Goal: Transaction & Acquisition: Book appointment/travel/reservation

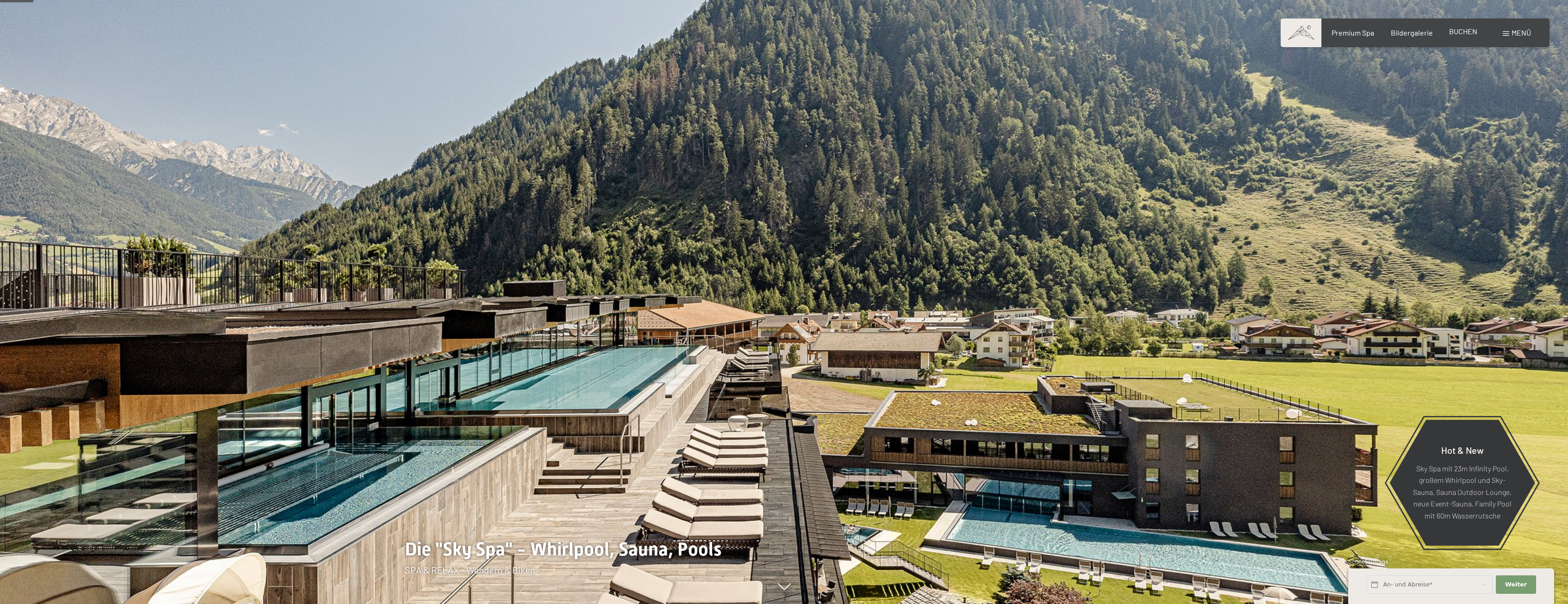
scroll to position [142, 0]
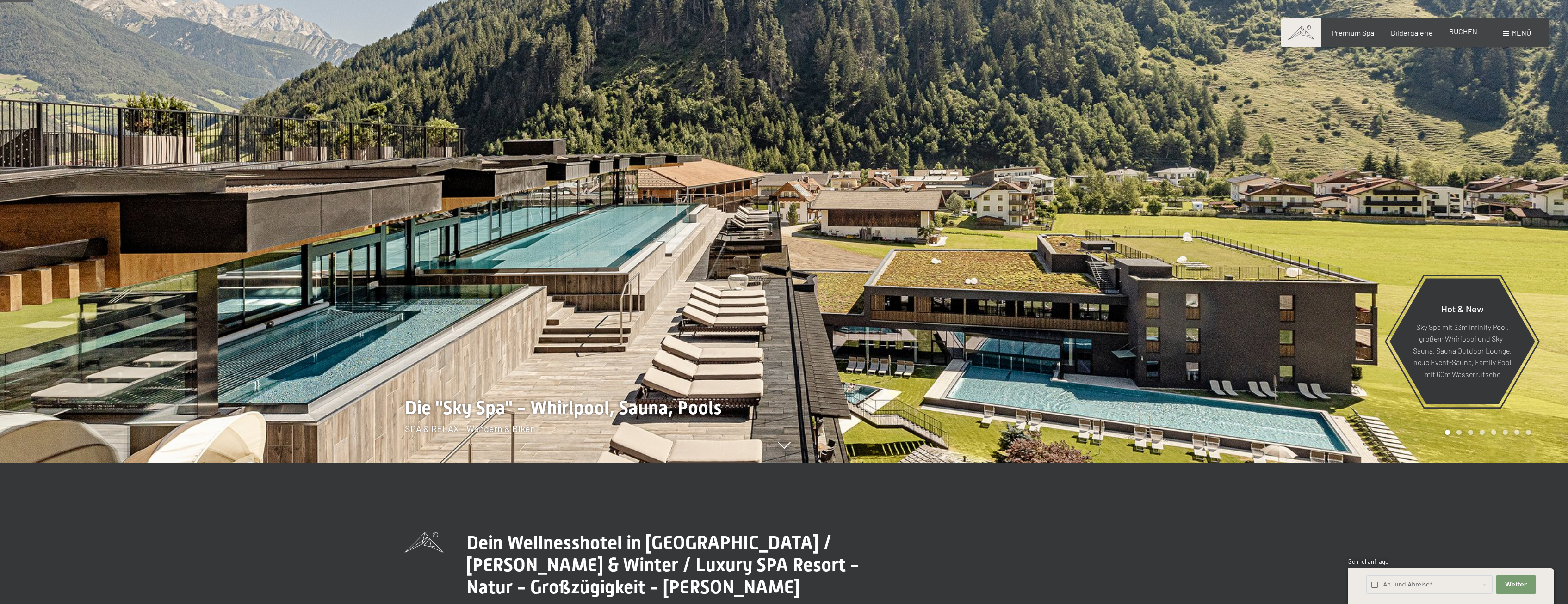
click at [1466, 30] on span "BUCHEN" at bounding box center [1463, 31] width 28 height 9
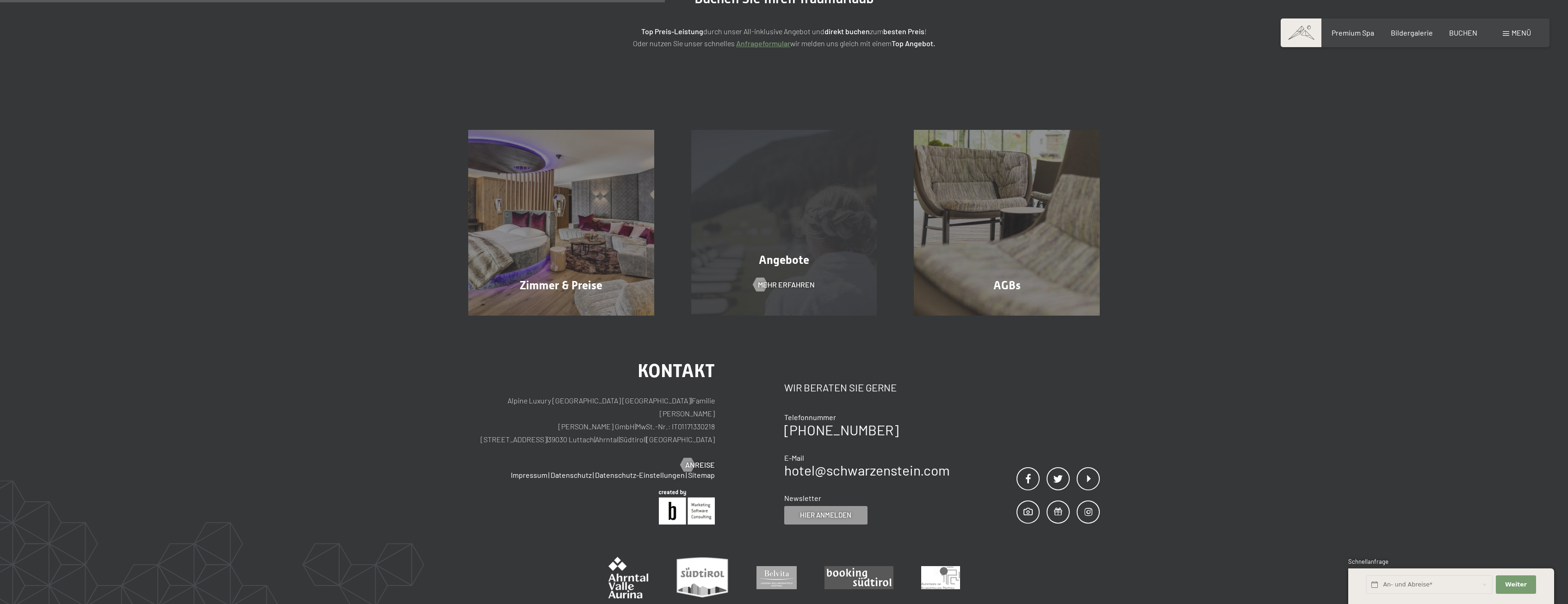
scroll to position [142, 0]
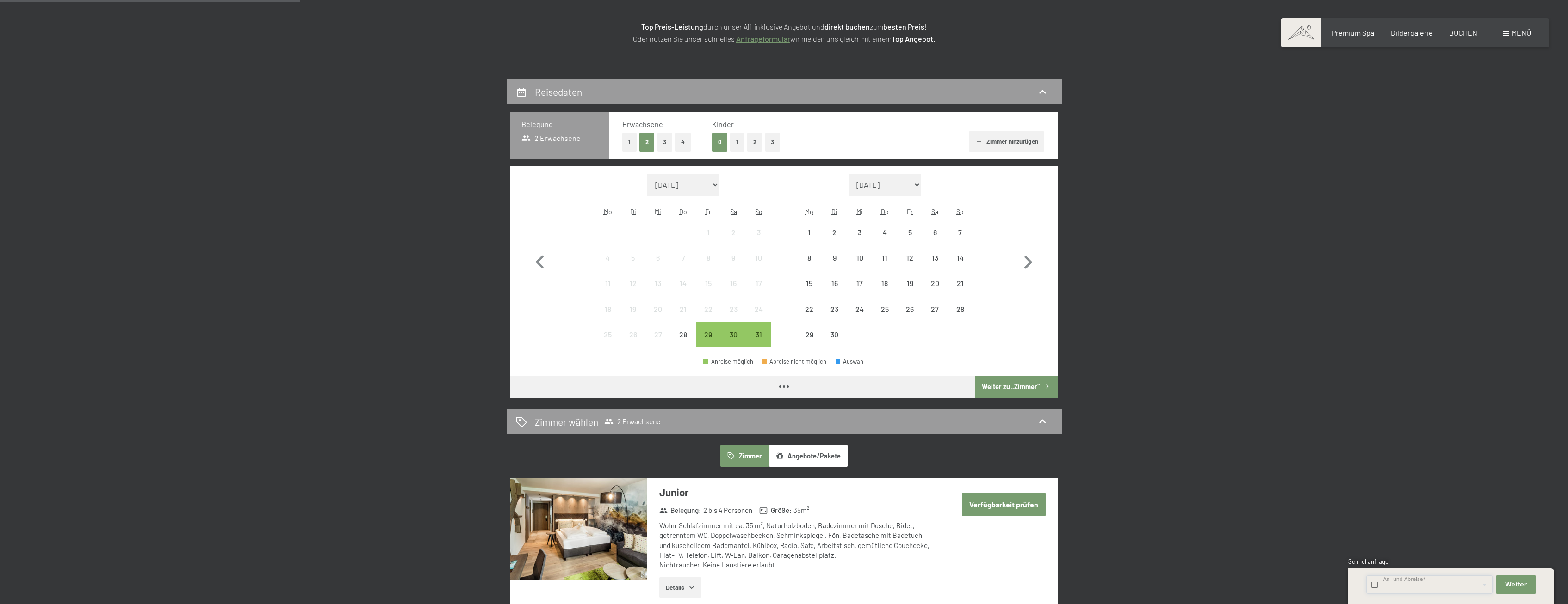
click at [1395, 592] on input "text" at bounding box center [1430, 585] width 127 height 19
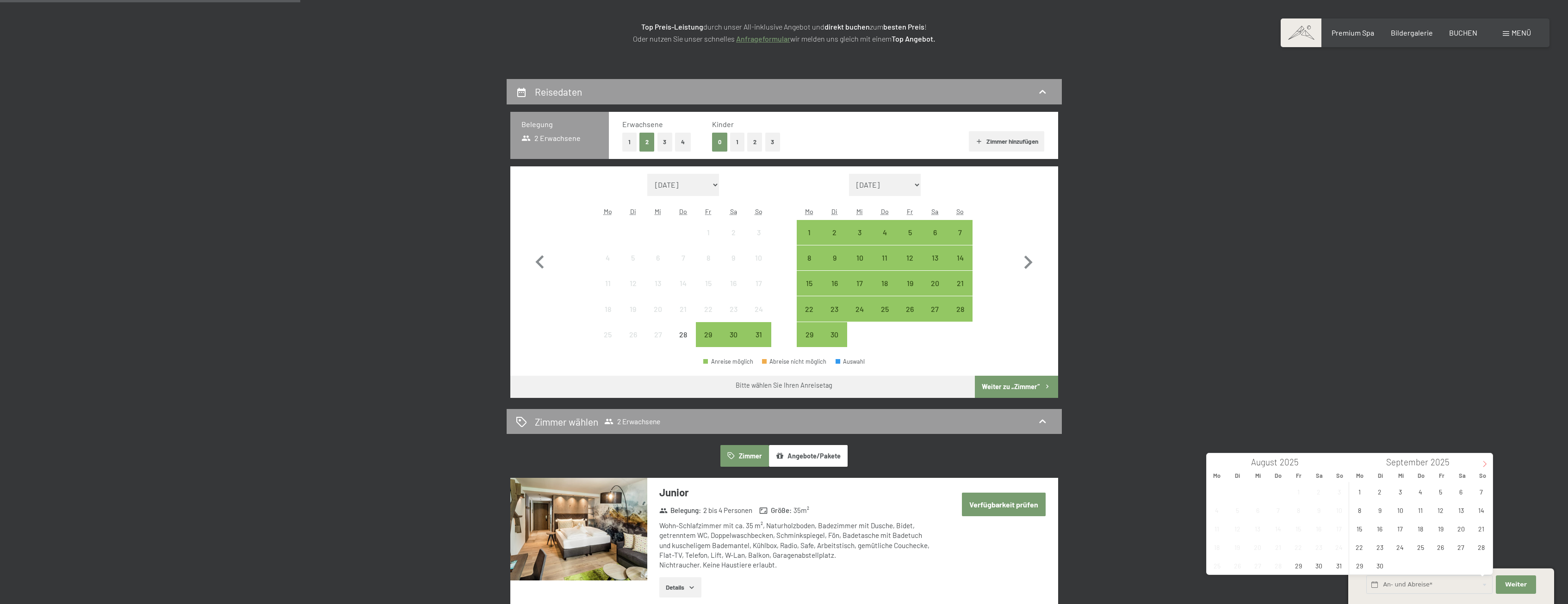
click at [1486, 467] on icon at bounding box center [1485, 464] width 7 height 7
type input "2026"
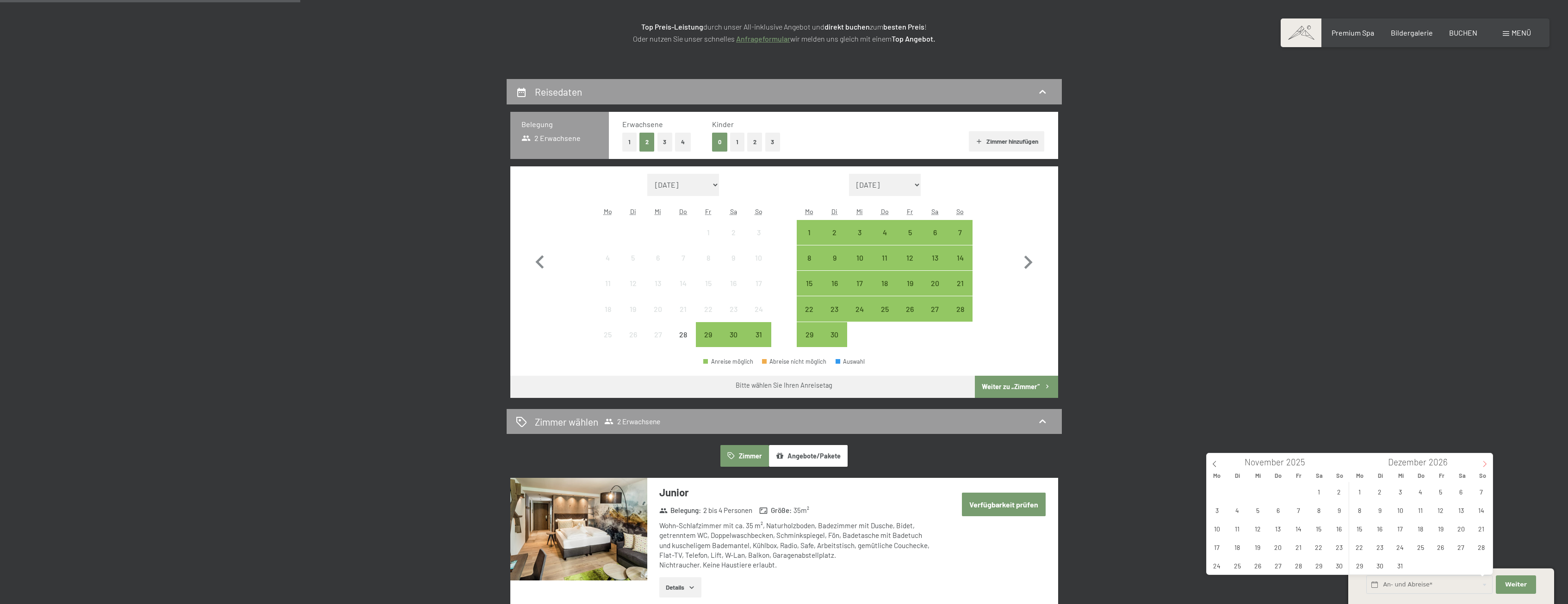
click at [1486, 467] on icon at bounding box center [1485, 464] width 7 height 7
type input "2026"
click at [1486, 467] on icon at bounding box center [1485, 464] width 7 height 7
click at [1335, 543] on span "22" at bounding box center [1339, 547] width 18 height 18
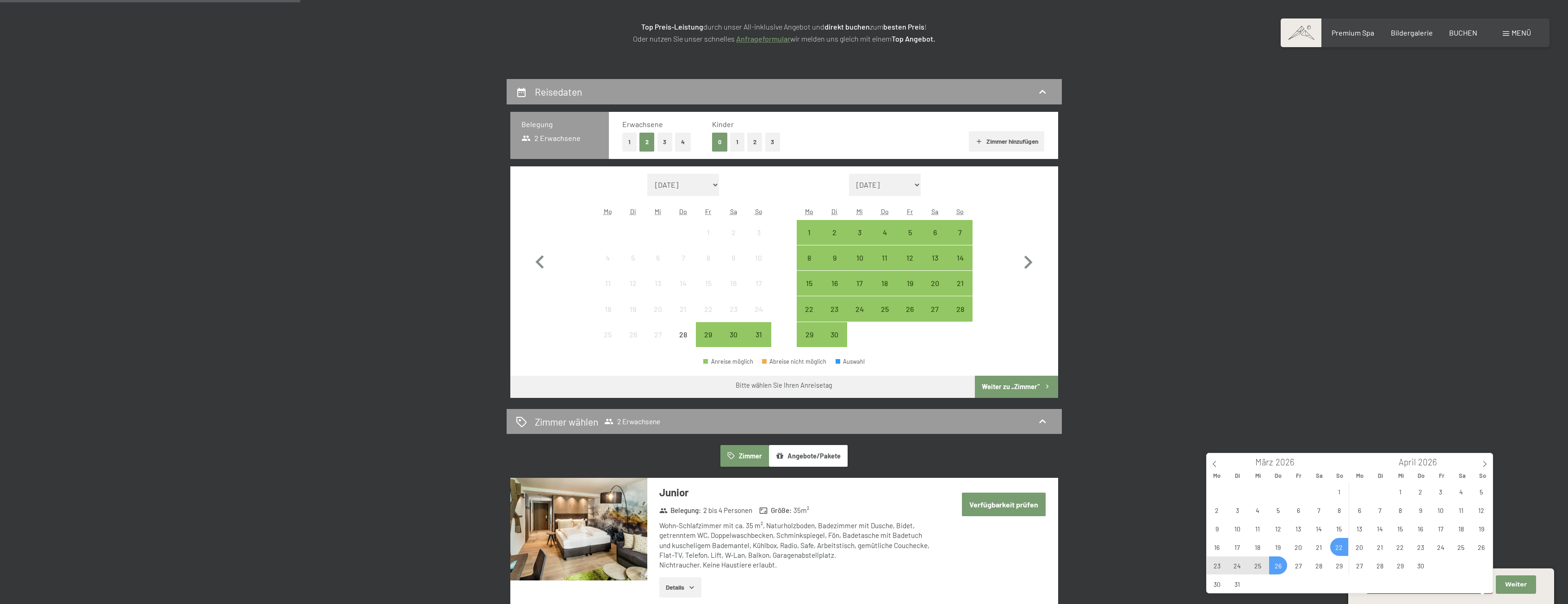
click at [1278, 564] on span "26" at bounding box center [1278, 566] width 18 height 18
type input "So. 22.03.2026 - Do. 26.03.2026"
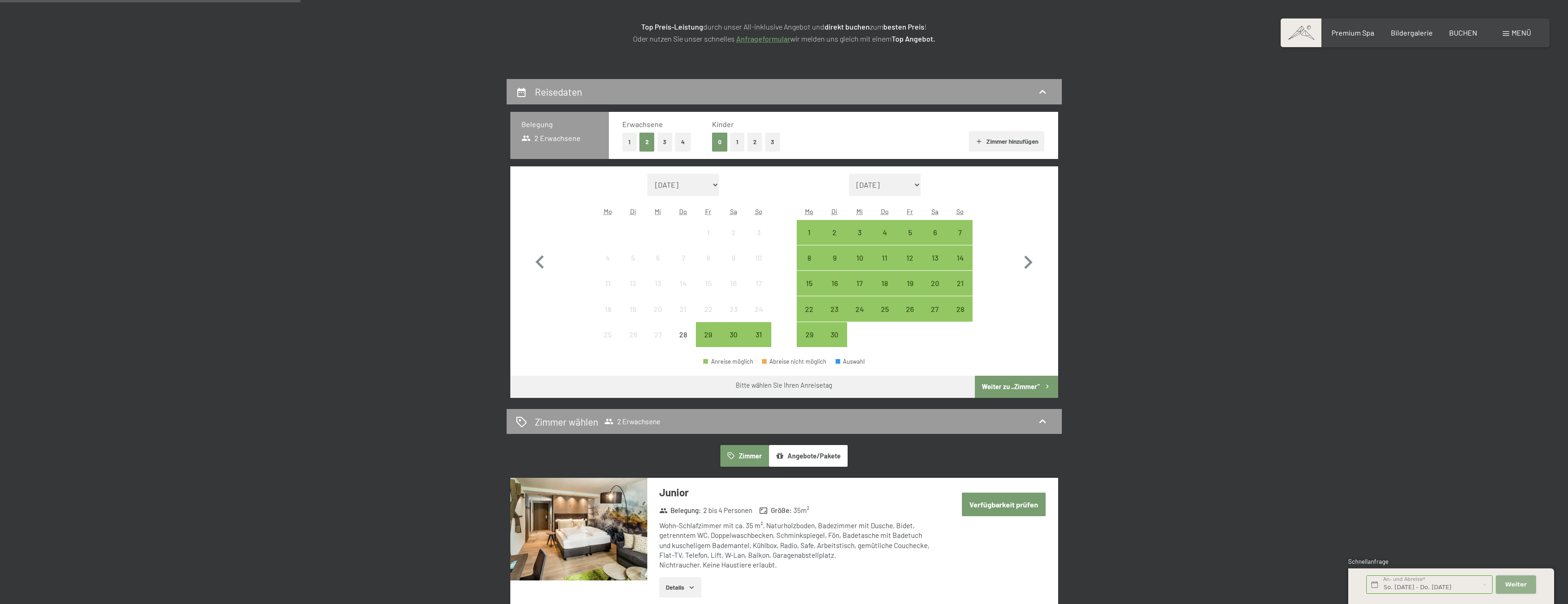
click at [1516, 580] on button "Weiter Adressfelder ausblenden" at bounding box center [1515, 585] width 40 height 19
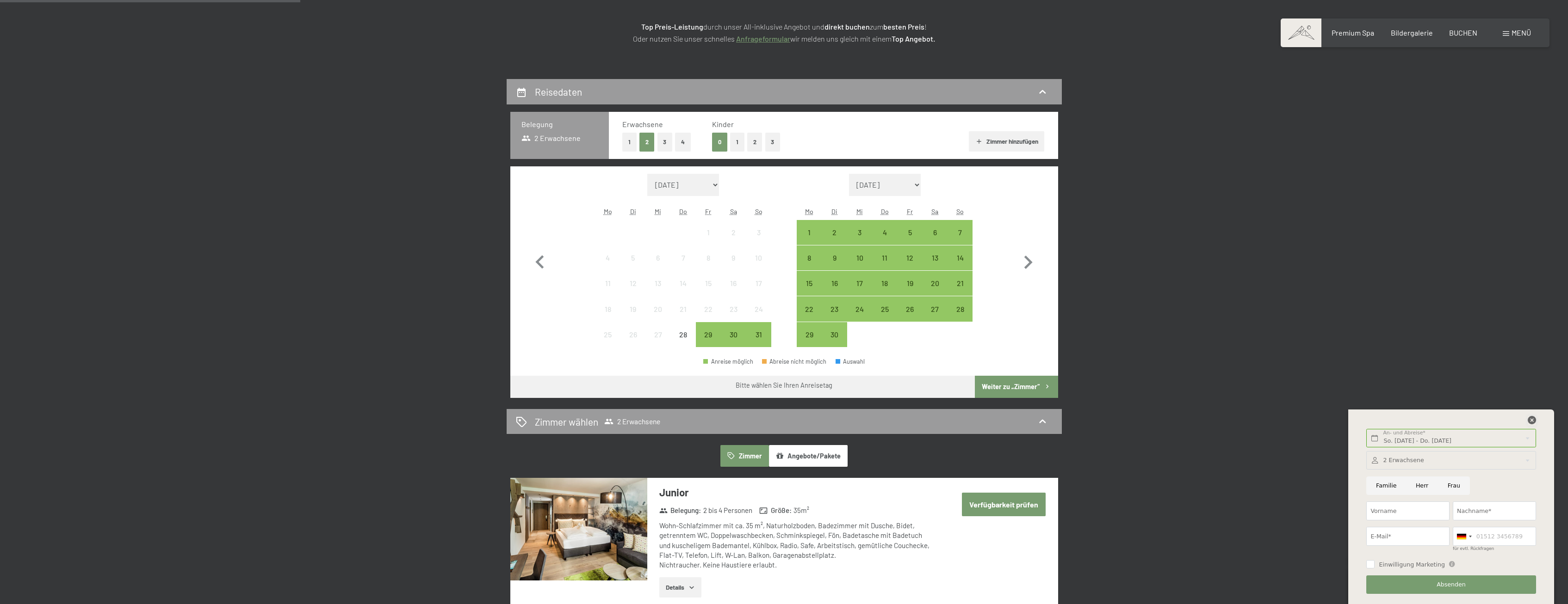
click at [1528, 422] on icon at bounding box center [1532, 420] width 9 height 9
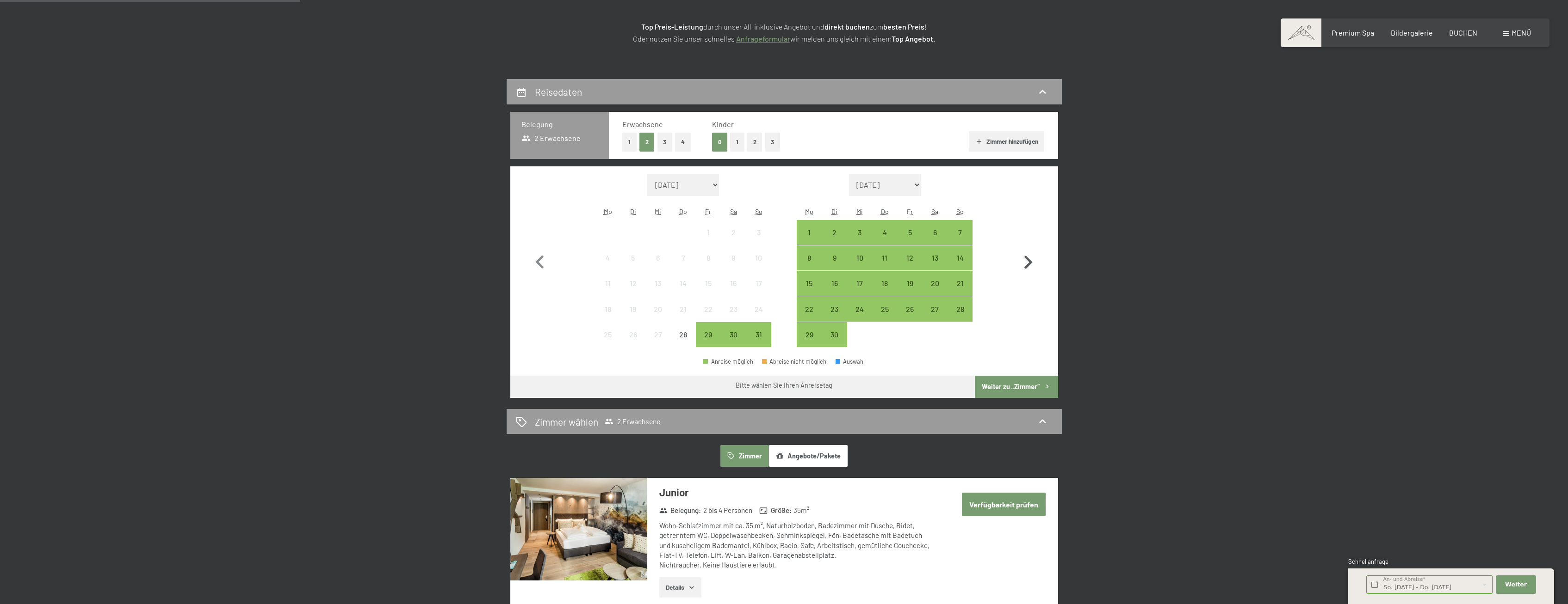
click at [1034, 266] on icon "button" at bounding box center [1028, 263] width 27 height 27
select select "[DATE]"
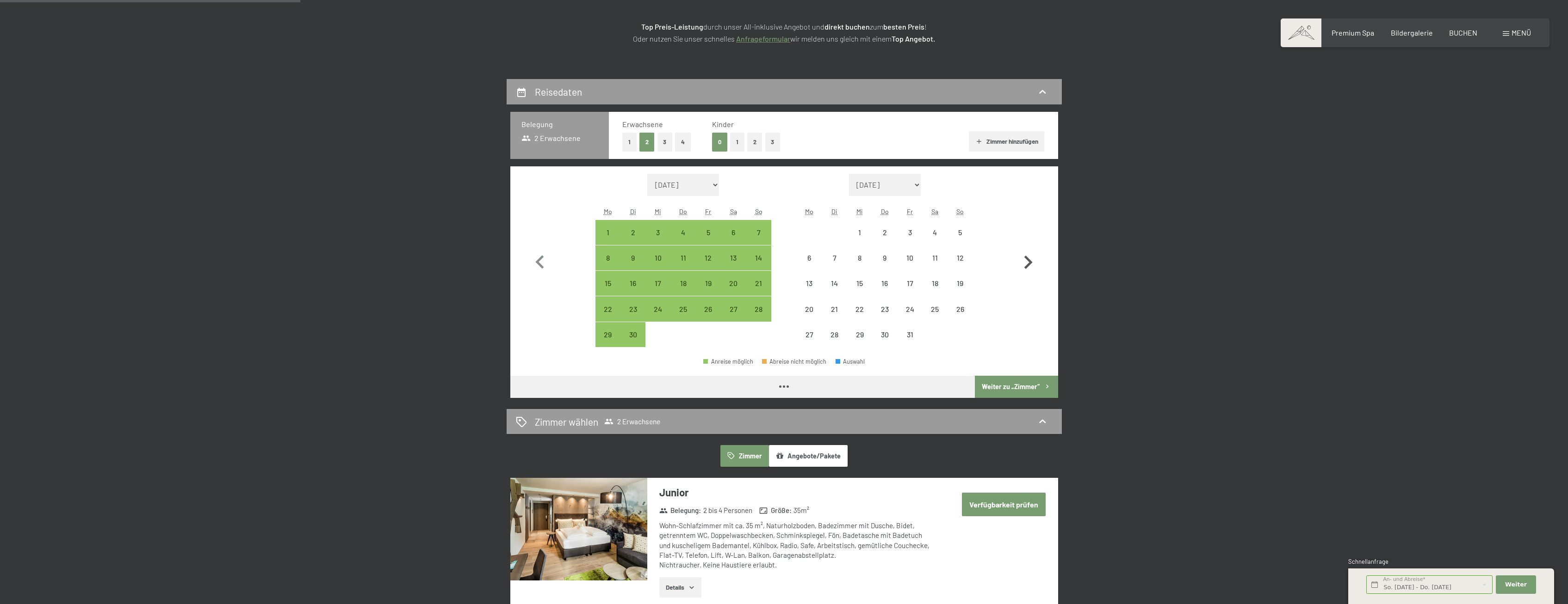
click at [1034, 266] on icon "button" at bounding box center [1028, 263] width 27 height 27
select select "[DATE]"
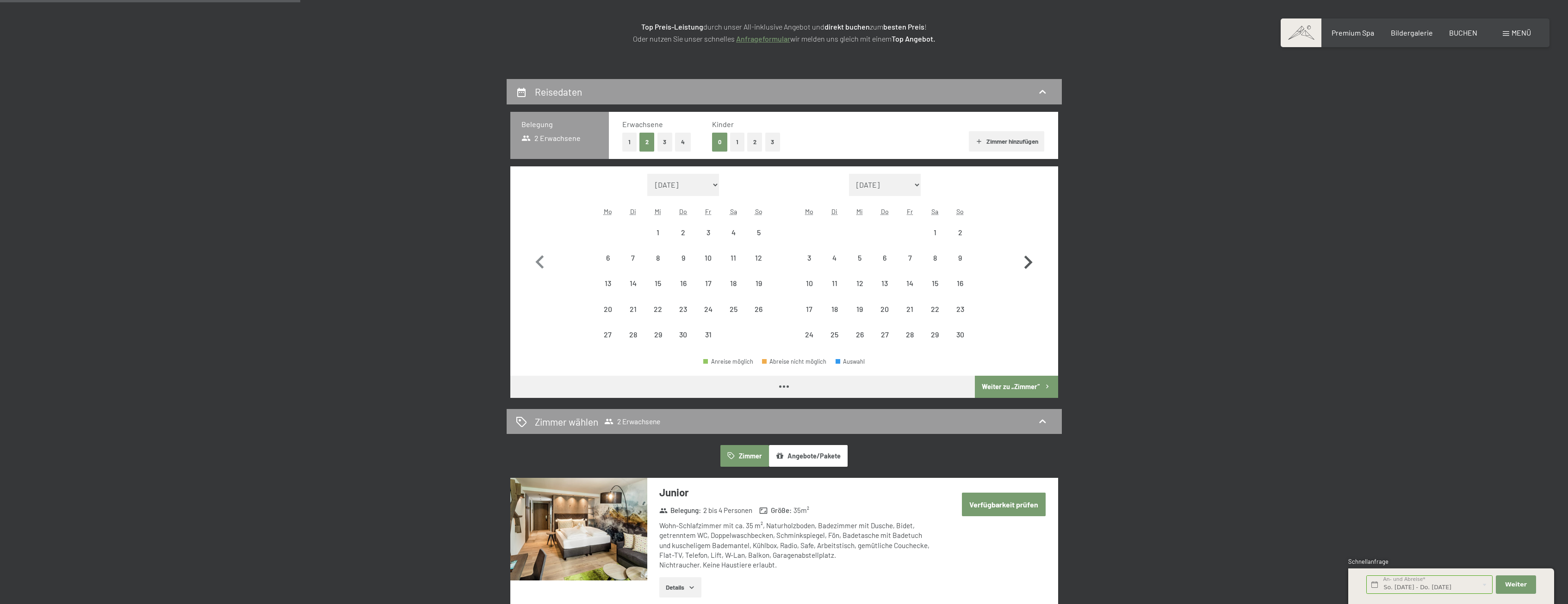
click at [1034, 266] on icon "button" at bounding box center [1028, 263] width 27 height 27
select select "[DATE]"
click at [1034, 266] on icon "button" at bounding box center [1028, 263] width 27 height 27
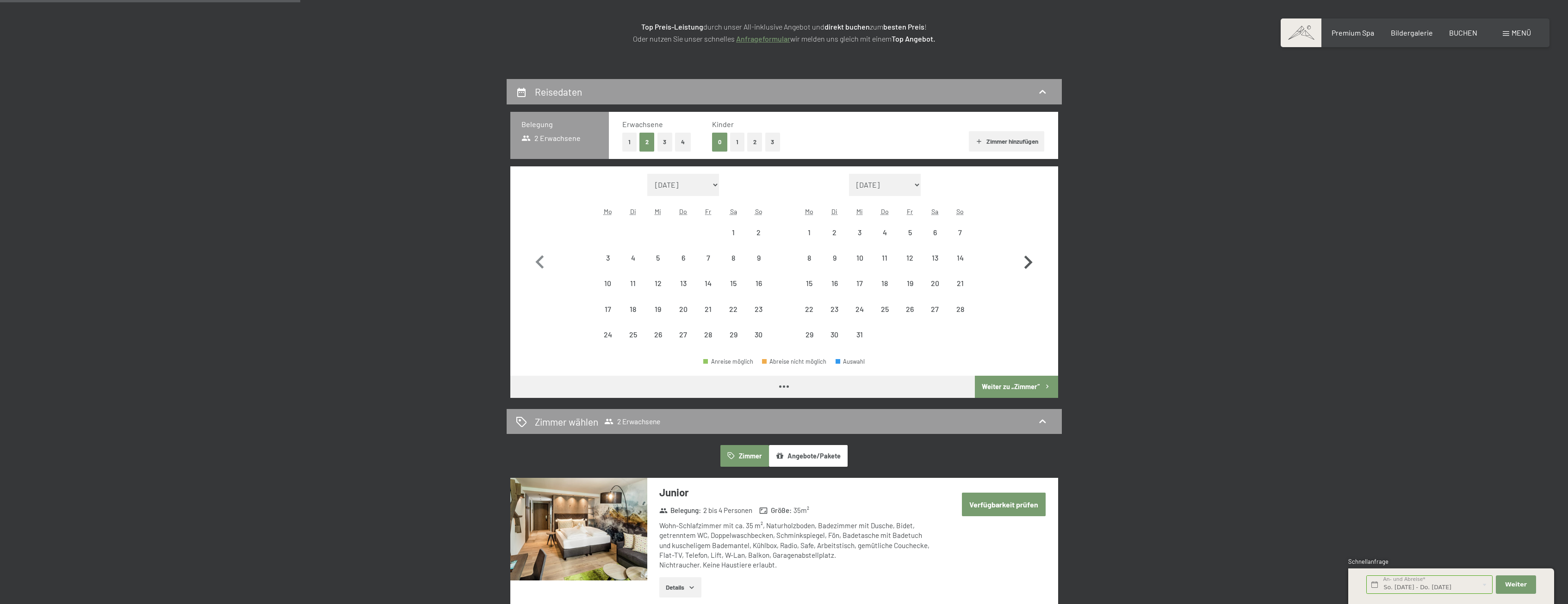
select select "[DATE]"
click at [1034, 266] on icon "button" at bounding box center [1028, 263] width 27 height 27
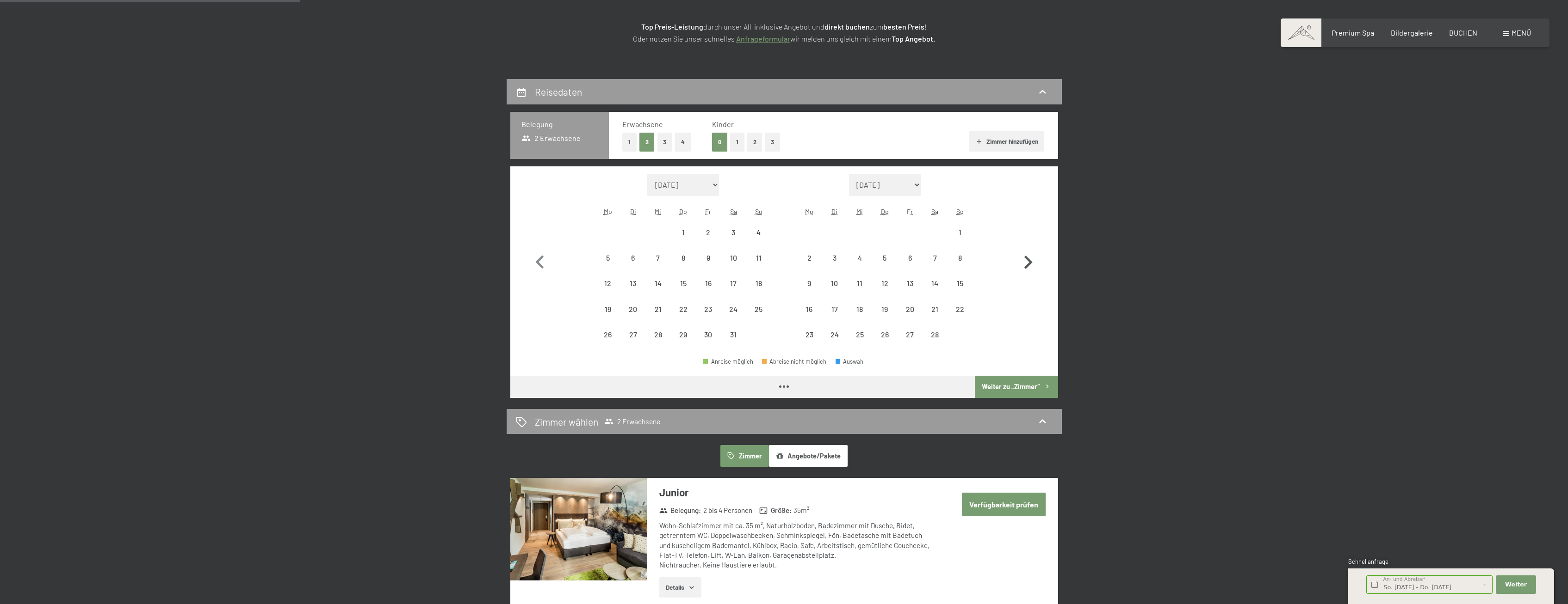
select select "[DATE]"
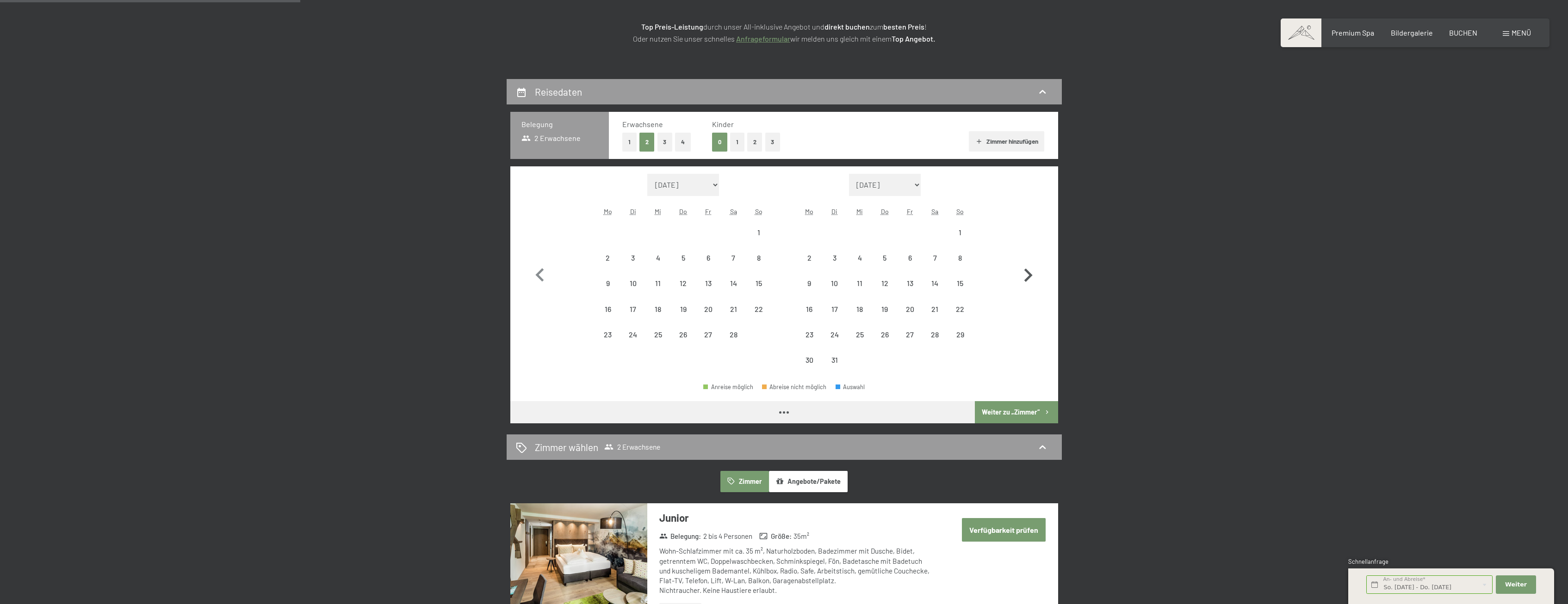
click at [1034, 266] on icon "button" at bounding box center [1028, 276] width 27 height 27
select select "[DATE]"
select select "2026-04-01"
select select "[DATE]"
select select "2026-04-01"
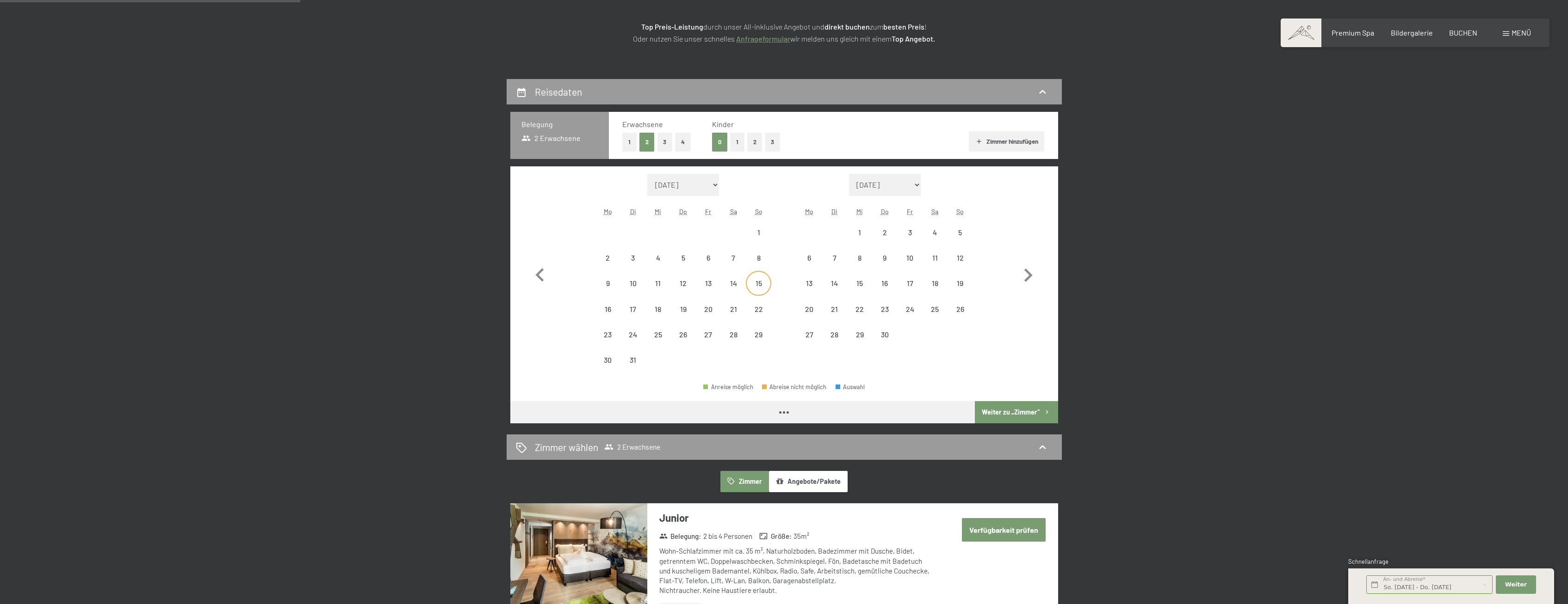
select select "[DATE]"
select select "2026-04-01"
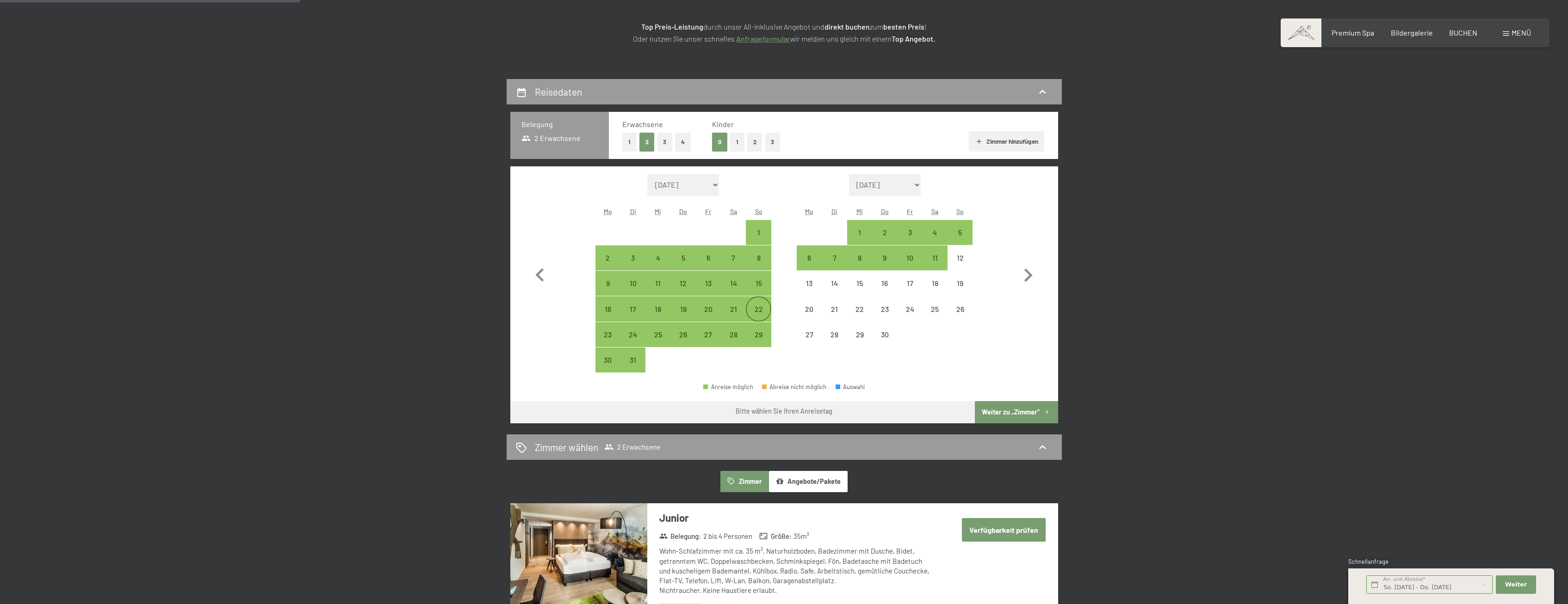
click at [757, 305] on div "22" at bounding box center [758, 309] width 23 height 23
select select "[DATE]"
select select "2026-04-01"
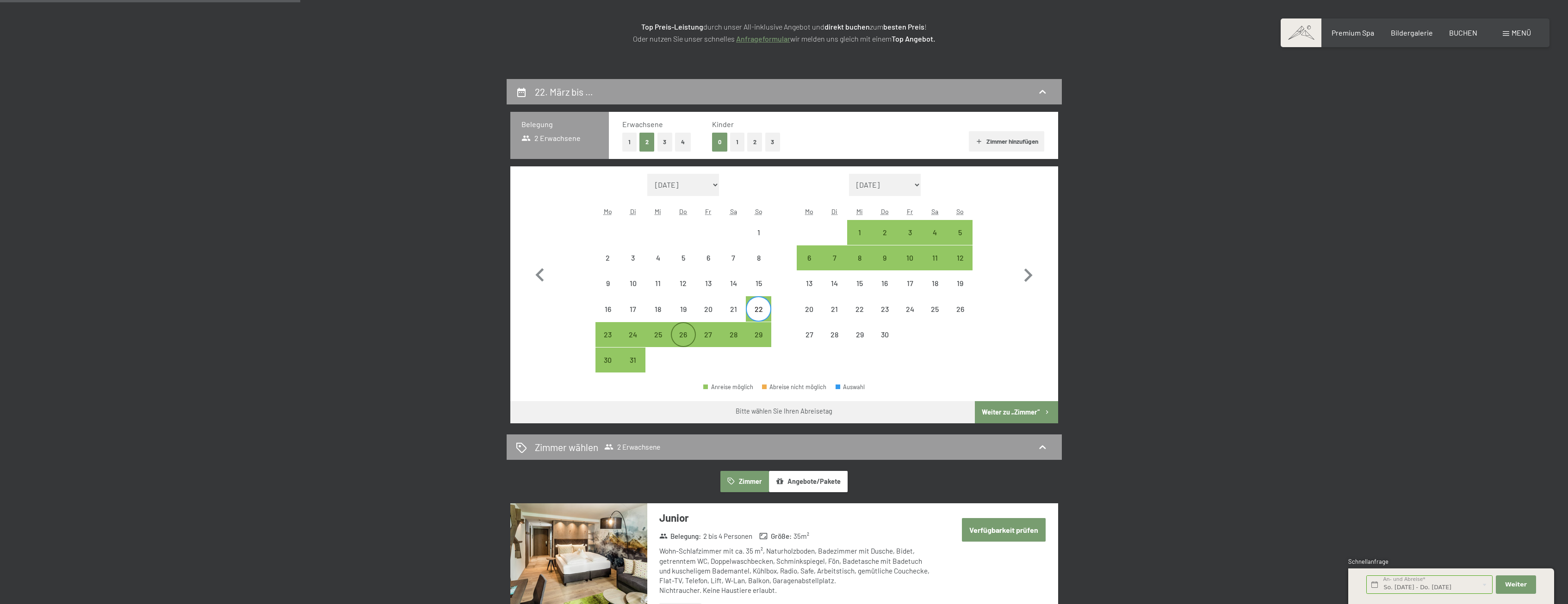
click at [686, 330] on div "26" at bounding box center [684, 335] width 23 height 23
select select "[DATE]"
select select "2026-04-01"
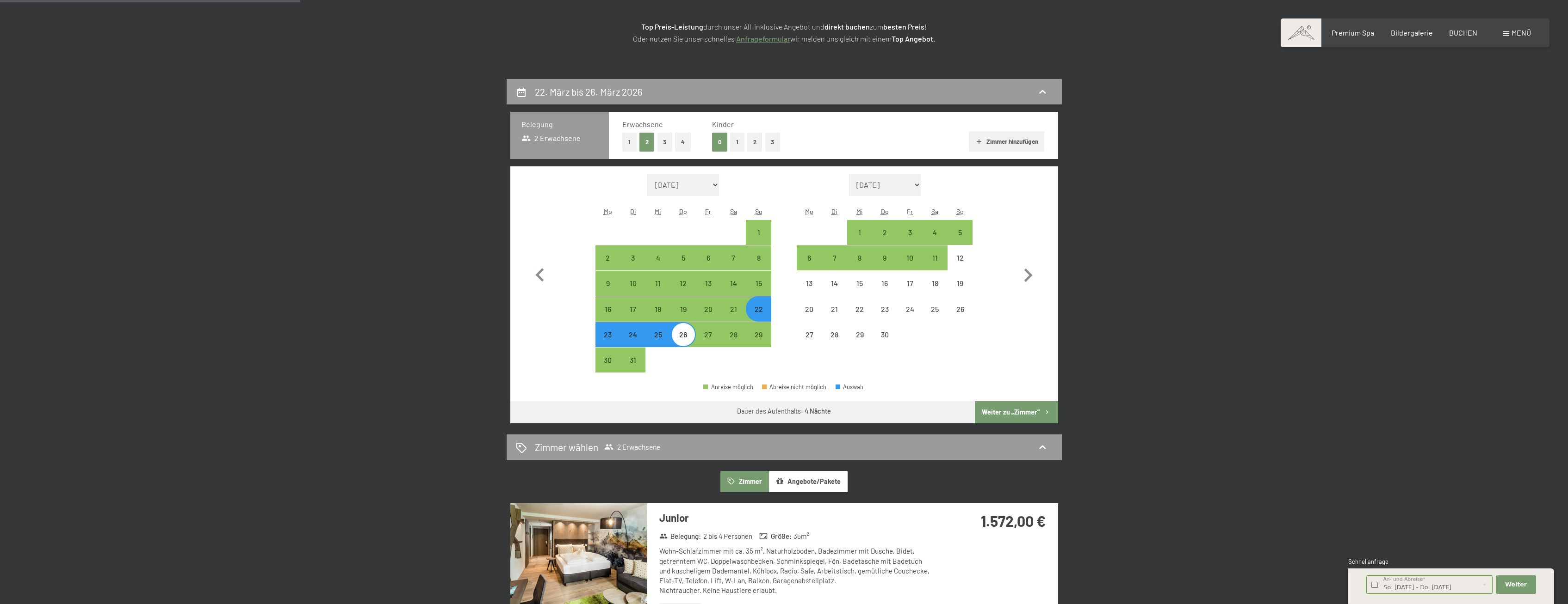
click at [1028, 410] on button "Weiter zu „Zimmer“" at bounding box center [1017, 412] width 83 height 22
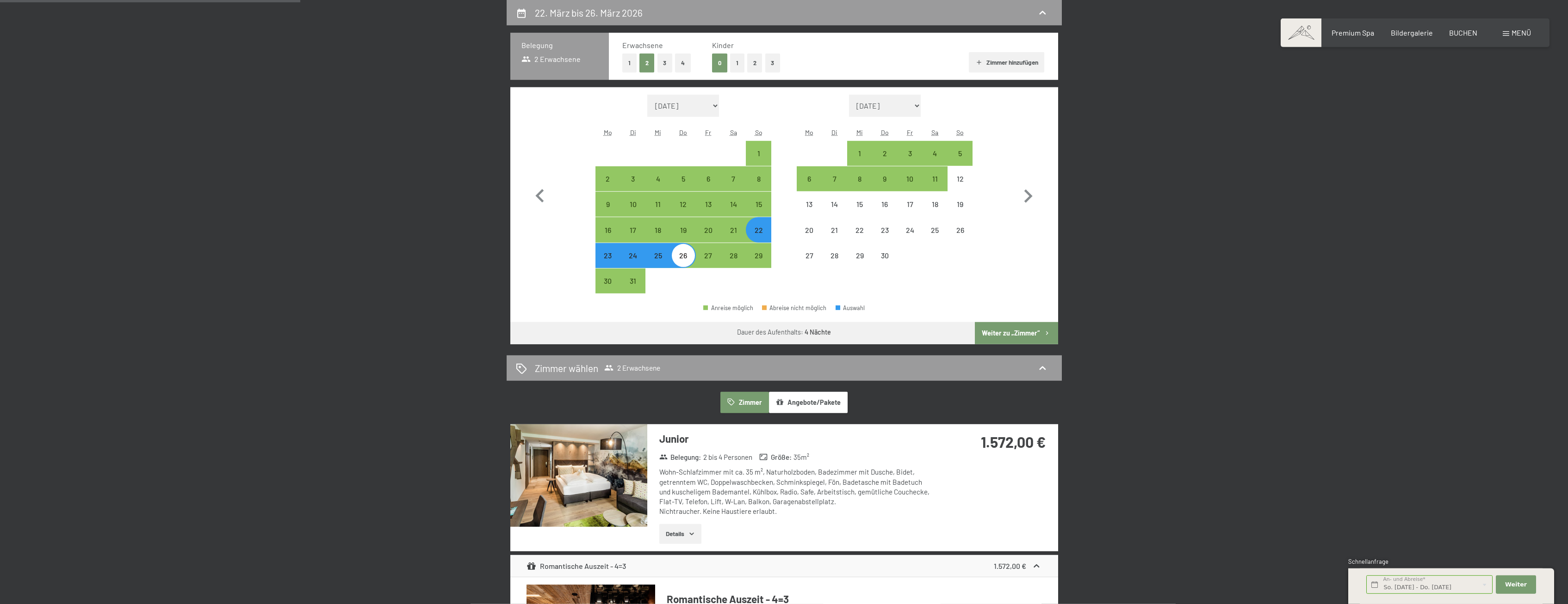
select select "[DATE]"
select select "2026-04-01"
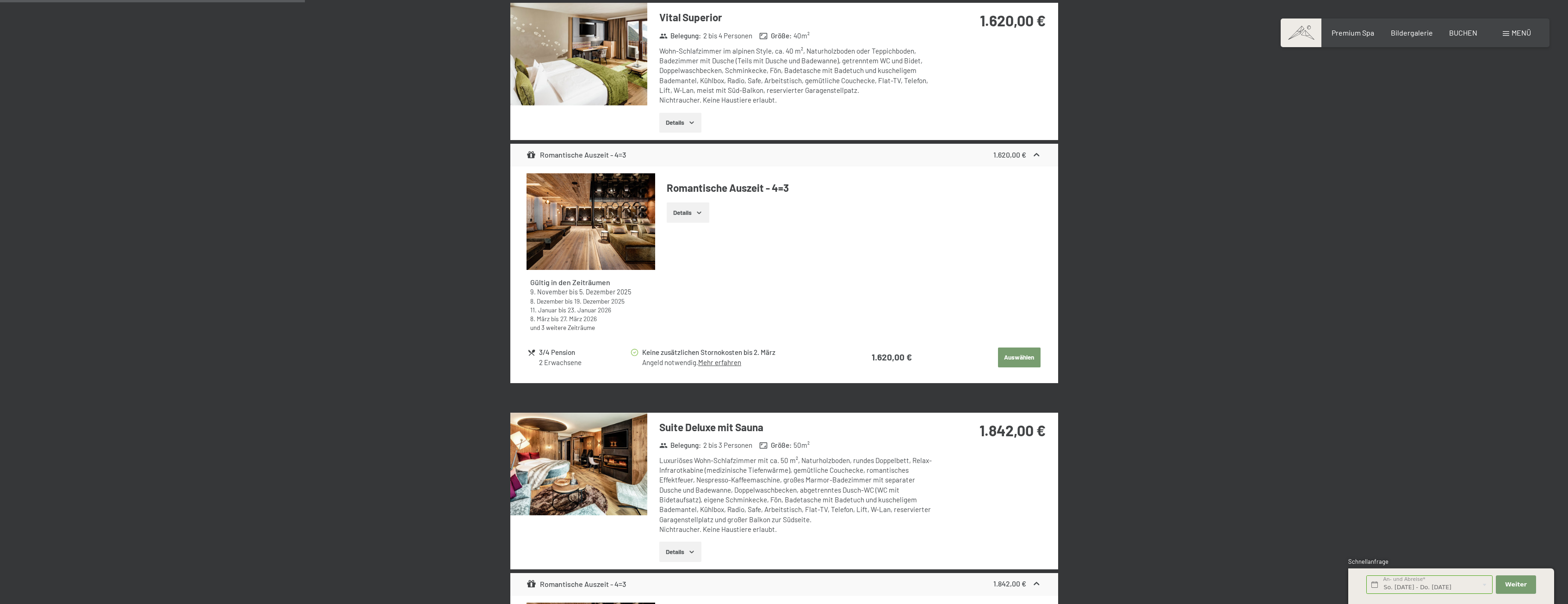
scroll to position [833, 0]
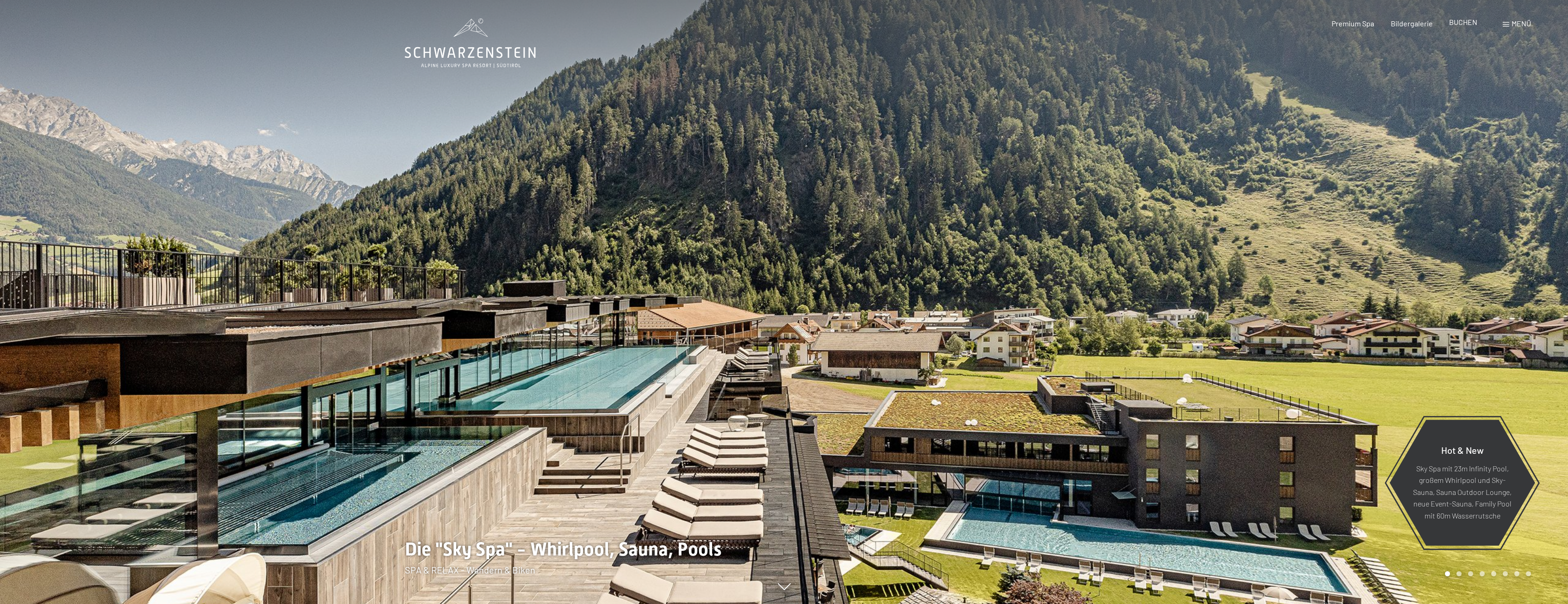
click at [1452, 27] on div "BUCHEN" at bounding box center [1463, 22] width 28 height 10
click at [1515, 24] on span "Menü" at bounding box center [1521, 23] width 19 height 9
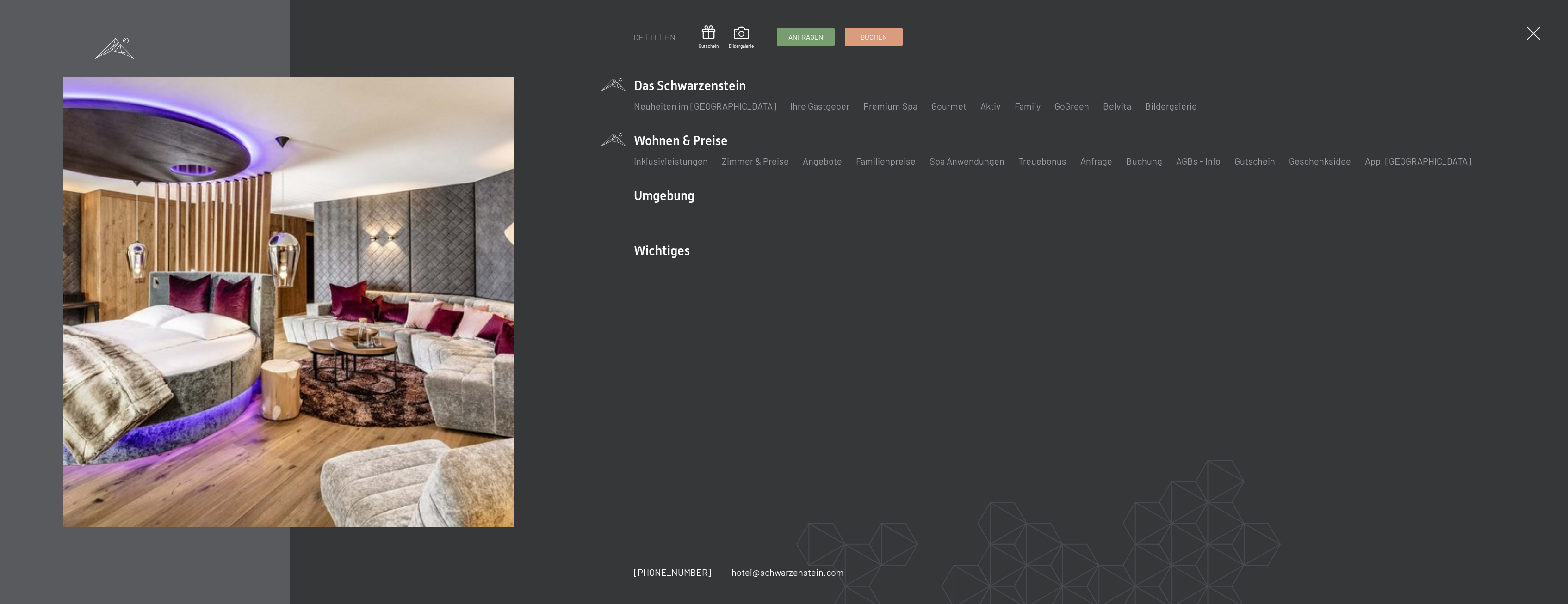
click at [732, 145] on li "Wohnen & Preise Inklusivleistungen Zimmer & Preise Liste Angebote Liste Familie…" at bounding box center [1059, 154] width 852 height 46
drag, startPoint x: 732, startPoint y: 145, endPoint x: 728, endPoint y: 160, distance: 15.5
click at [728, 159] on li "Wohnen & Preise Inklusivleistungen Zimmer & Preise Liste Angebote Liste Familie…" at bounding box center [1059, 154] width 852 height 46
click at [830, 164] on link "Angebote" at bounding box center [822, 161] width 40 height 11
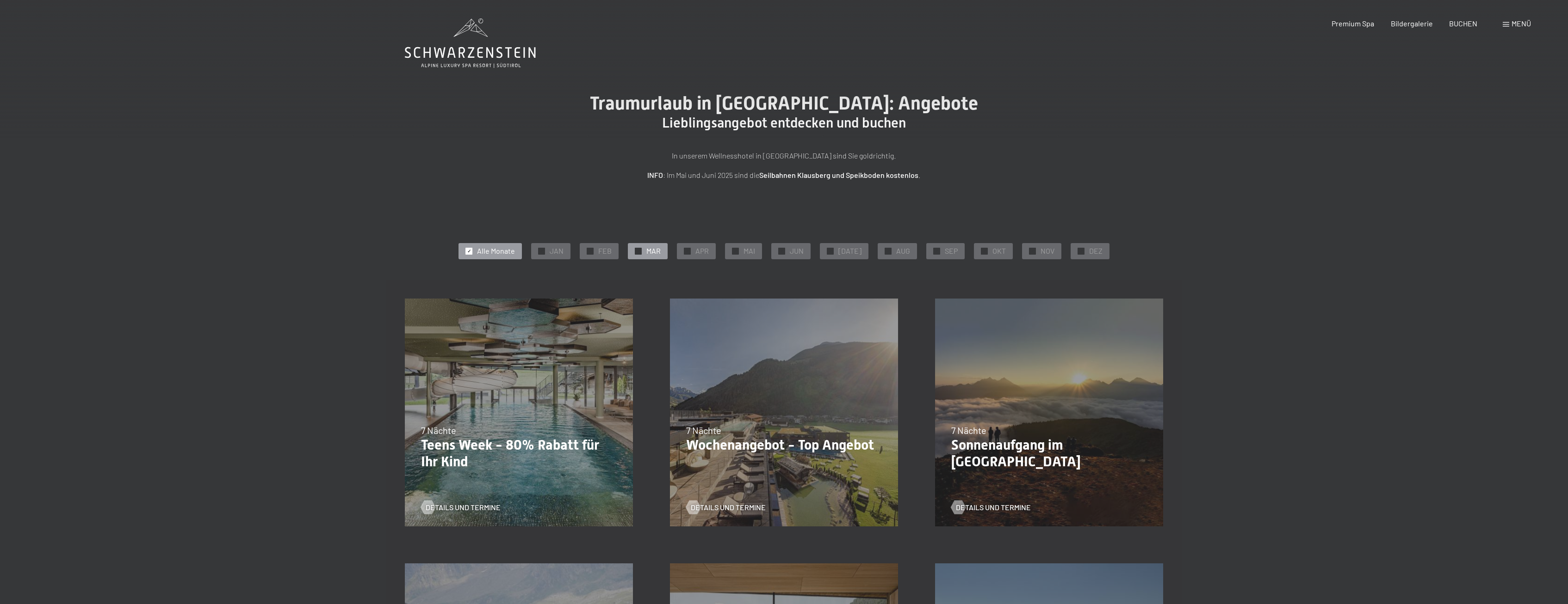
click at [660, 251] on span "MAR" at bounding box center [654, 251] width 15 height 10
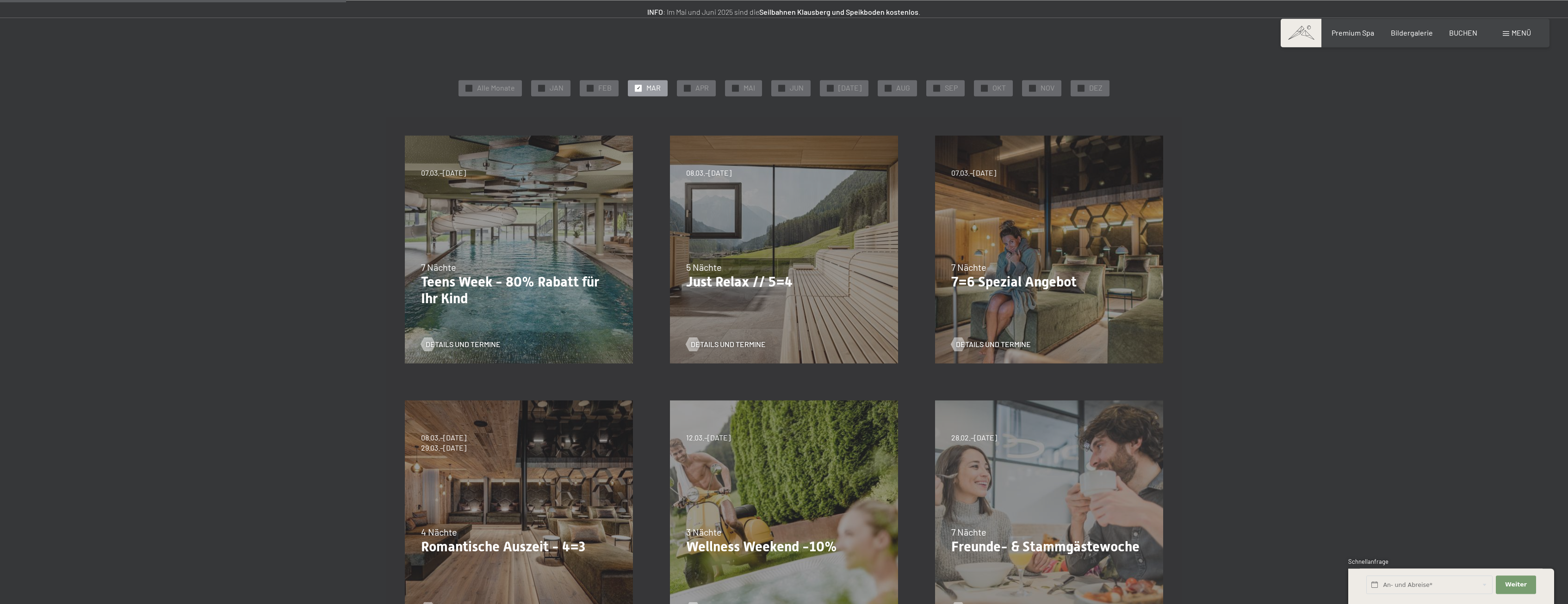
scroll to position [283, 0]
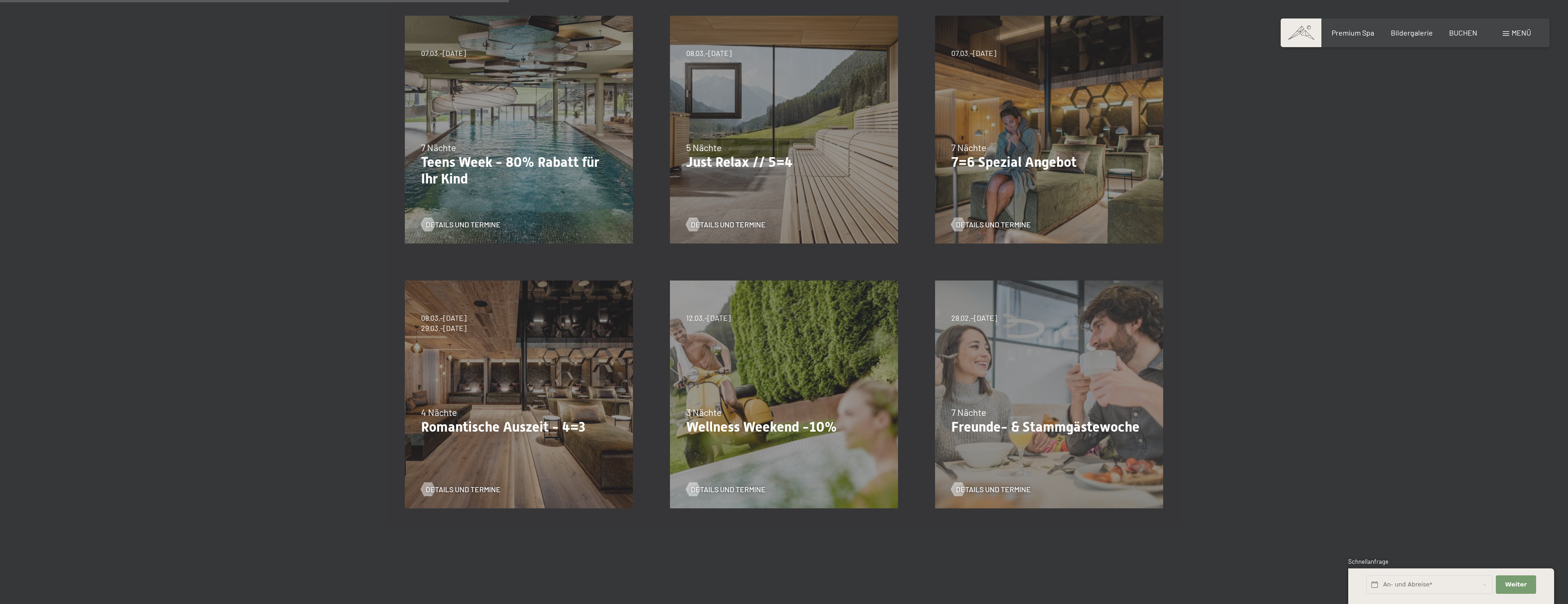
click at [491, 366] on div "09.11.–05.12.2025 08.12.–19.12.2025 11.01.–23.01.2026 08.03.–27.03.2026 29.03.–…" at bounding box center [519, 395] width 265 height 265
click at [449, 311] on div "09.11.–05.12.2025 08.12.–19.12.2025 11.01.–23.01.2026 08.03.–27.03.2026 29.03.–…" at bounding box center [519, 395] width 265 height 265
click at [450, 493] on span "Details und Termine" at bounding box center [472, 490] width 75 height 10
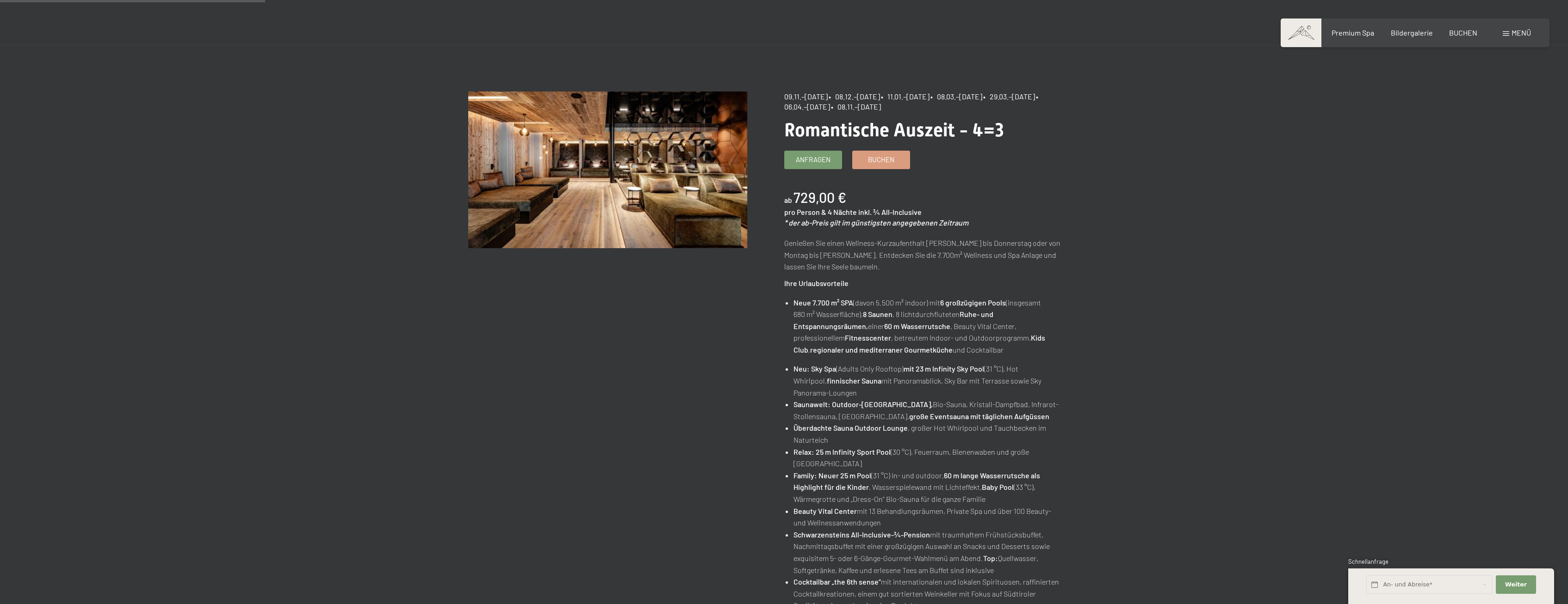
scroll to position [189, 0]
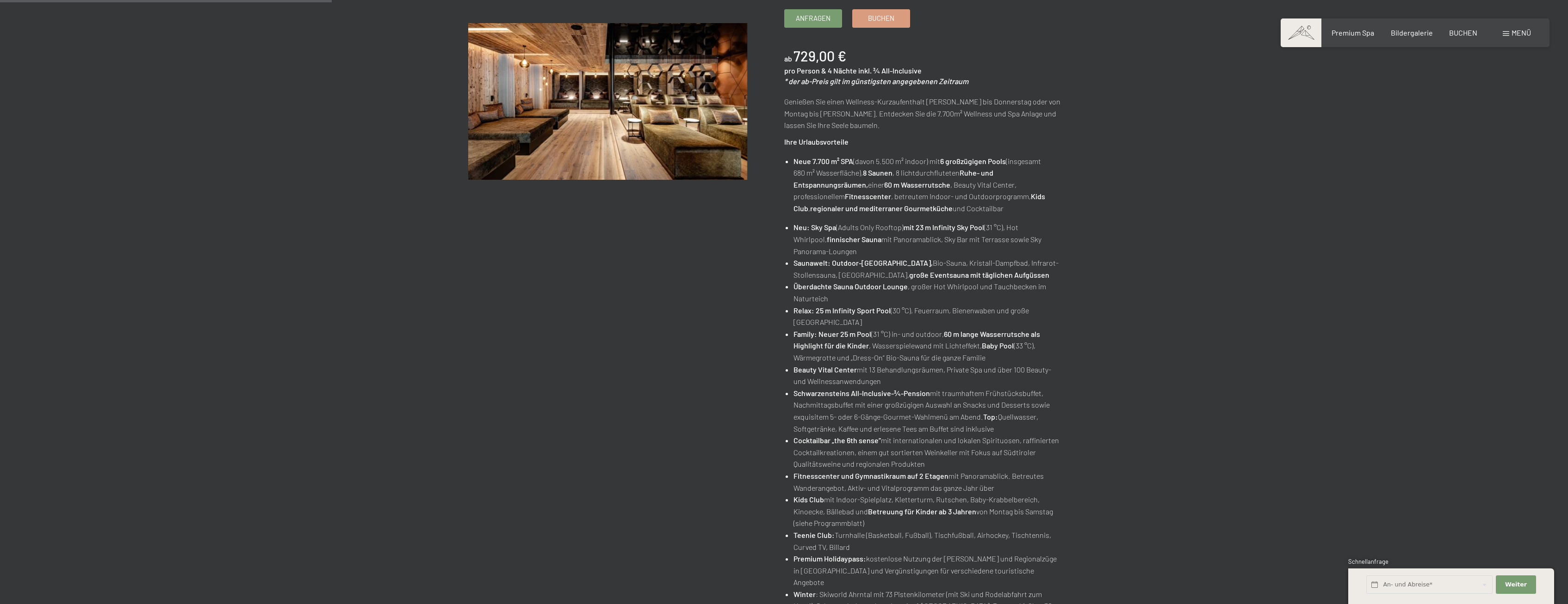
click at [877, 28] on div "09.11.–[DATE] • 08.12.–[DATE] • 11.01.–[DATE] • 08.03.–[DATE] • 29.03.–[DATE] •…" at bounding box center [942, 322] width 316 height 745
click at [881, 17] on span "Buchen" at bounding box center [881, 17] width 26 height 10
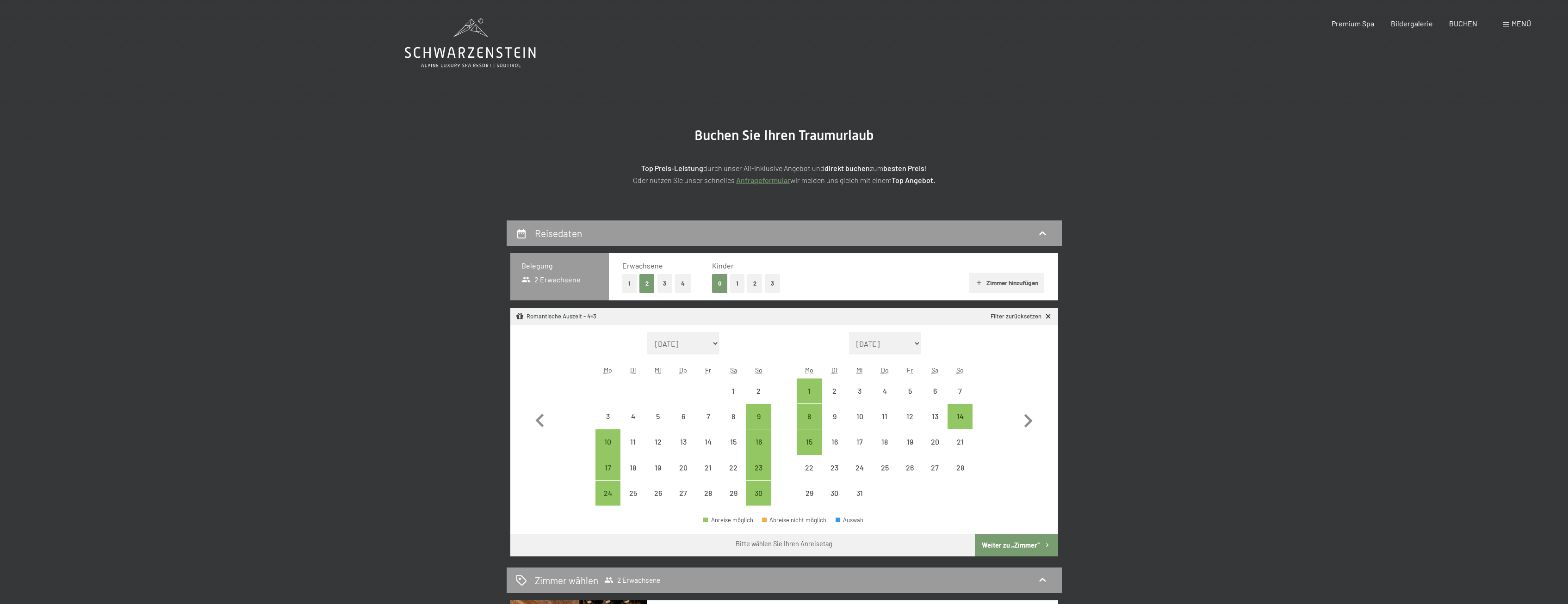
select select "[DATE]"
click at [1029, 416] on icon "button" at bounding box center [1028, 421] width 27 height 27
select select "2025-12-01"
select select "2026-01-01"
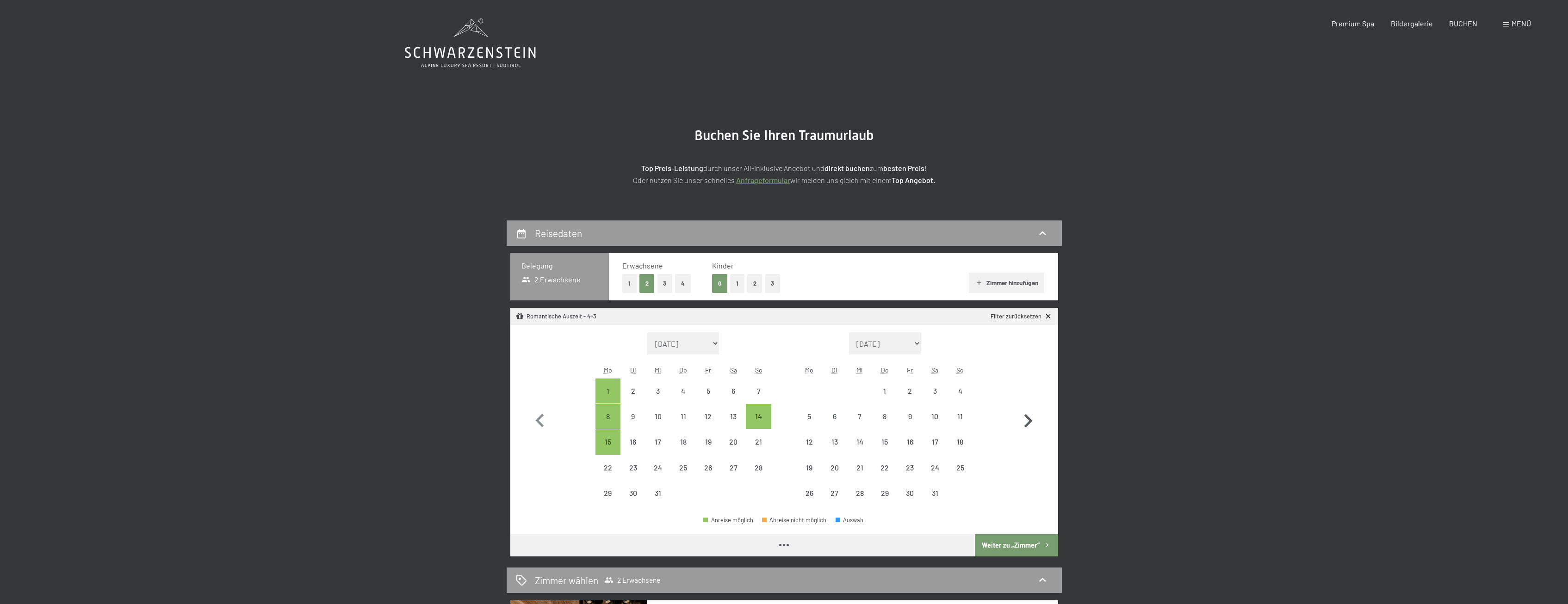
click at [1029, 416] on icon "button" at bounding box center [1028, 421] width 27 height 27
select select "[DATE]"
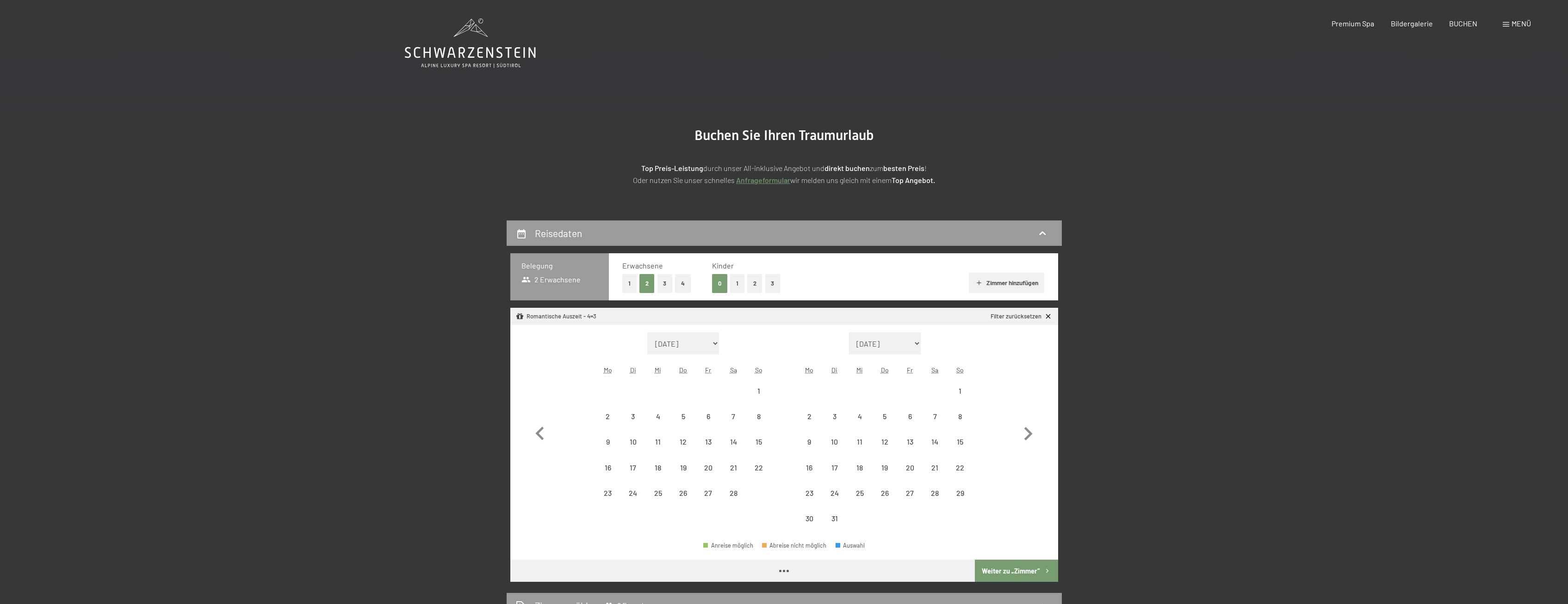
select select "[DATE]"
click at [953, 462] on div "22" at bounding box center [960, 468] width 23 height 23
select select "[DATE]"
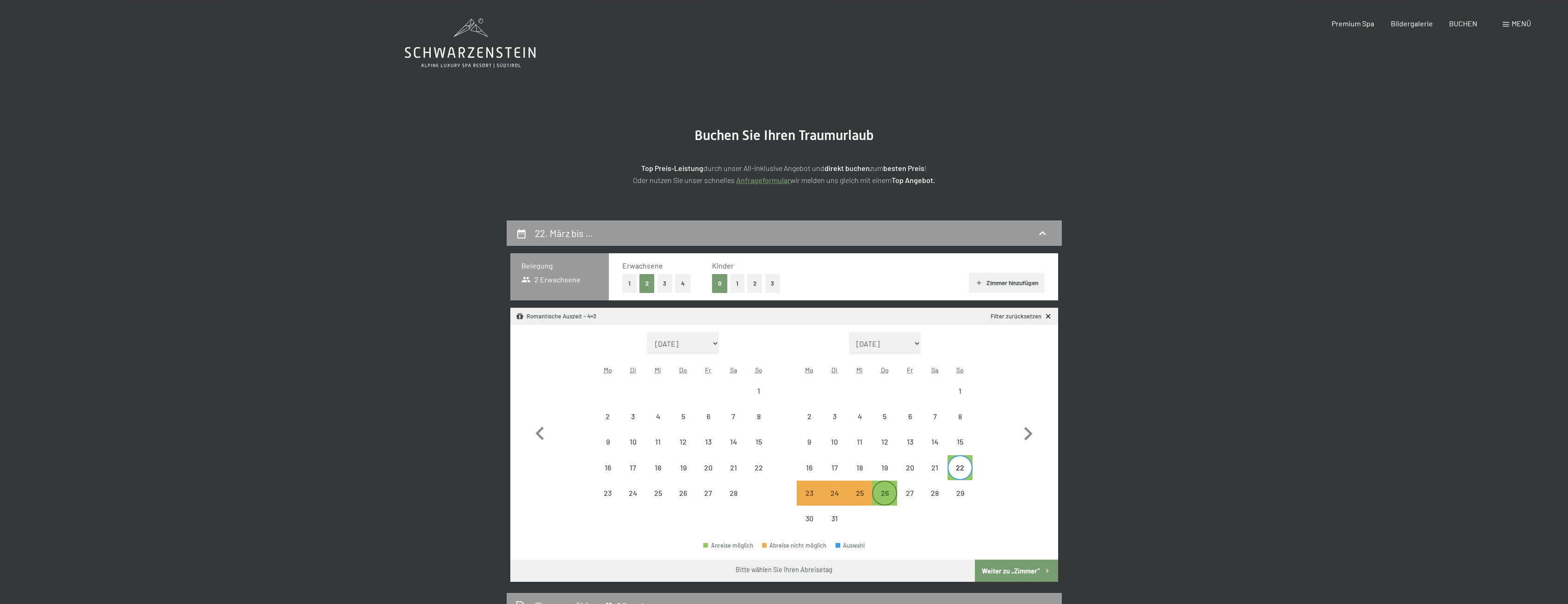
click at [880, 499] on div "26" at bounding box center [884, 501] width 23 height 23
select select "[DATE]"
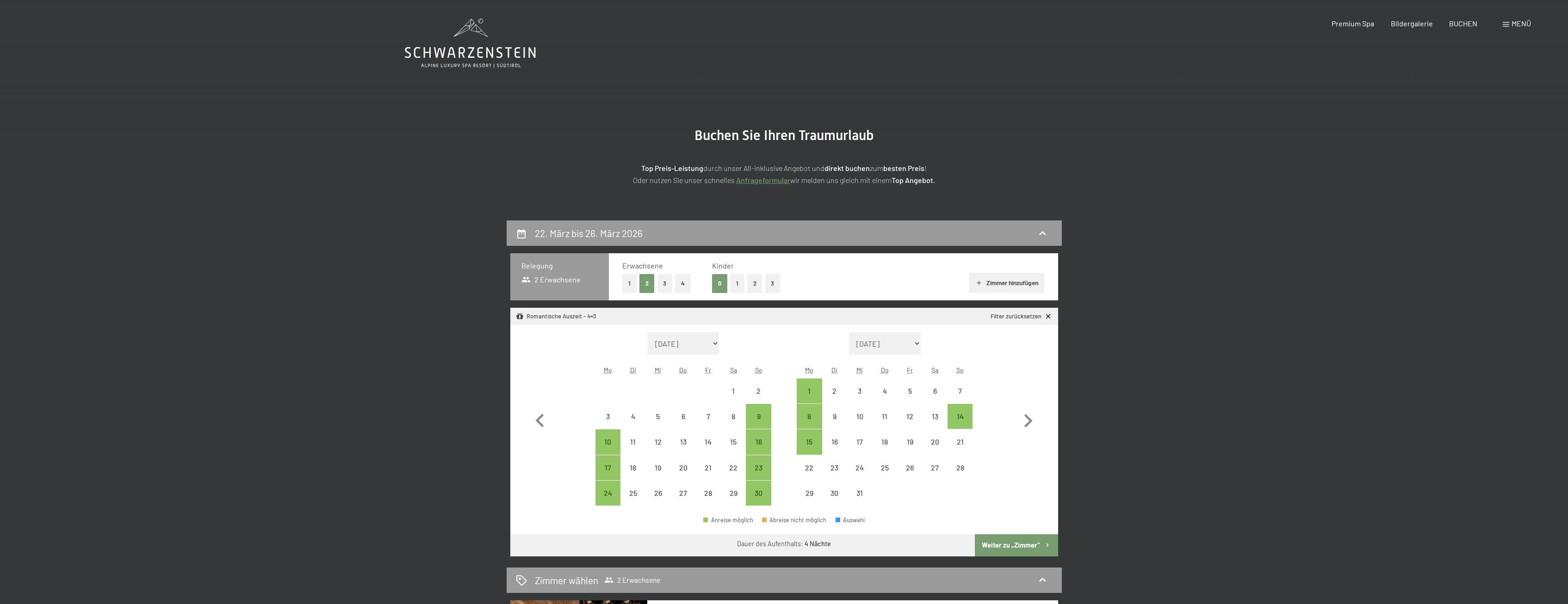
click at [1024, 550] on button "Weiter zu „Zimmer“" at bounding box center [1017, 546] width 83 height 22
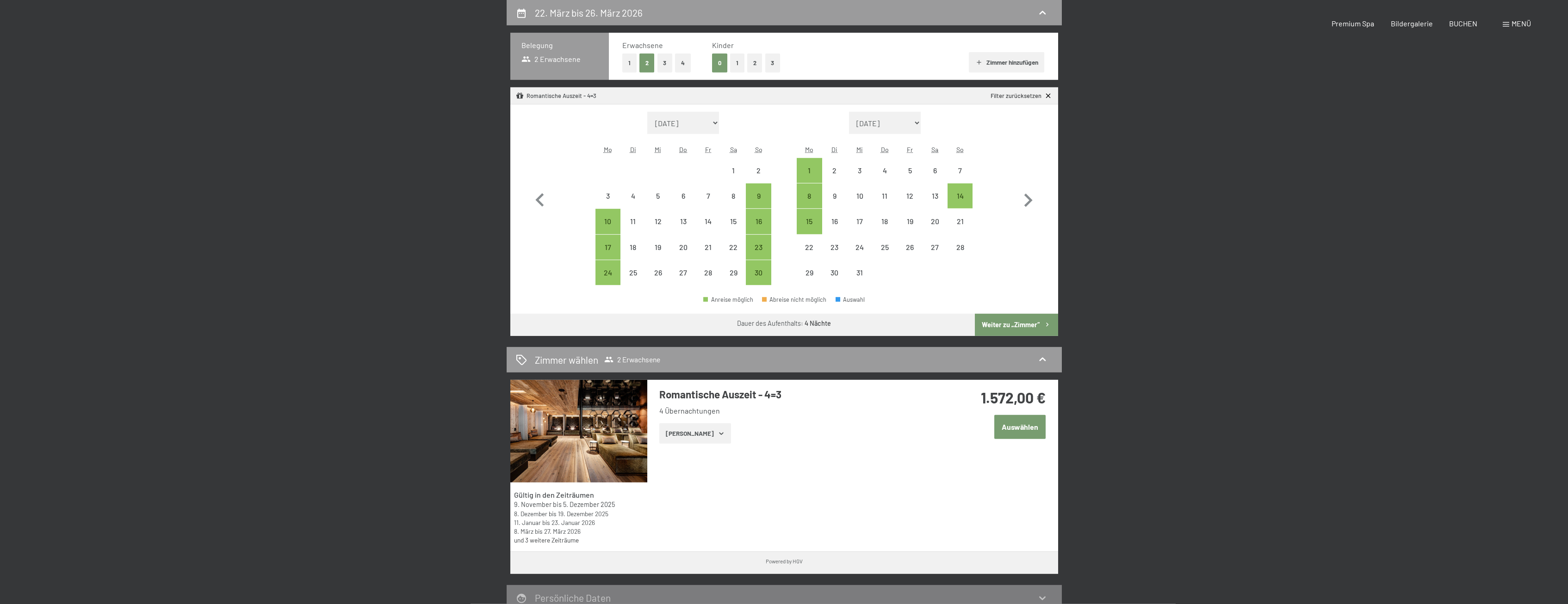
select select "[DATE]"
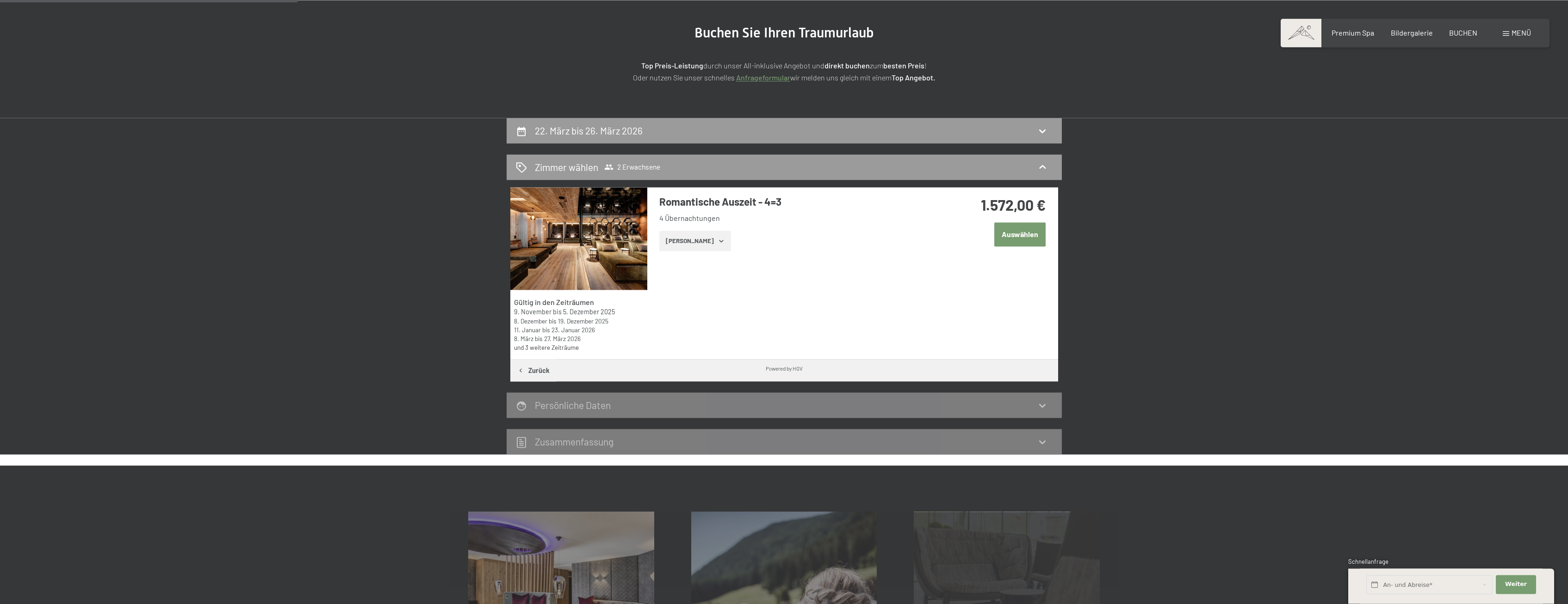
scroll to position [32, 0]
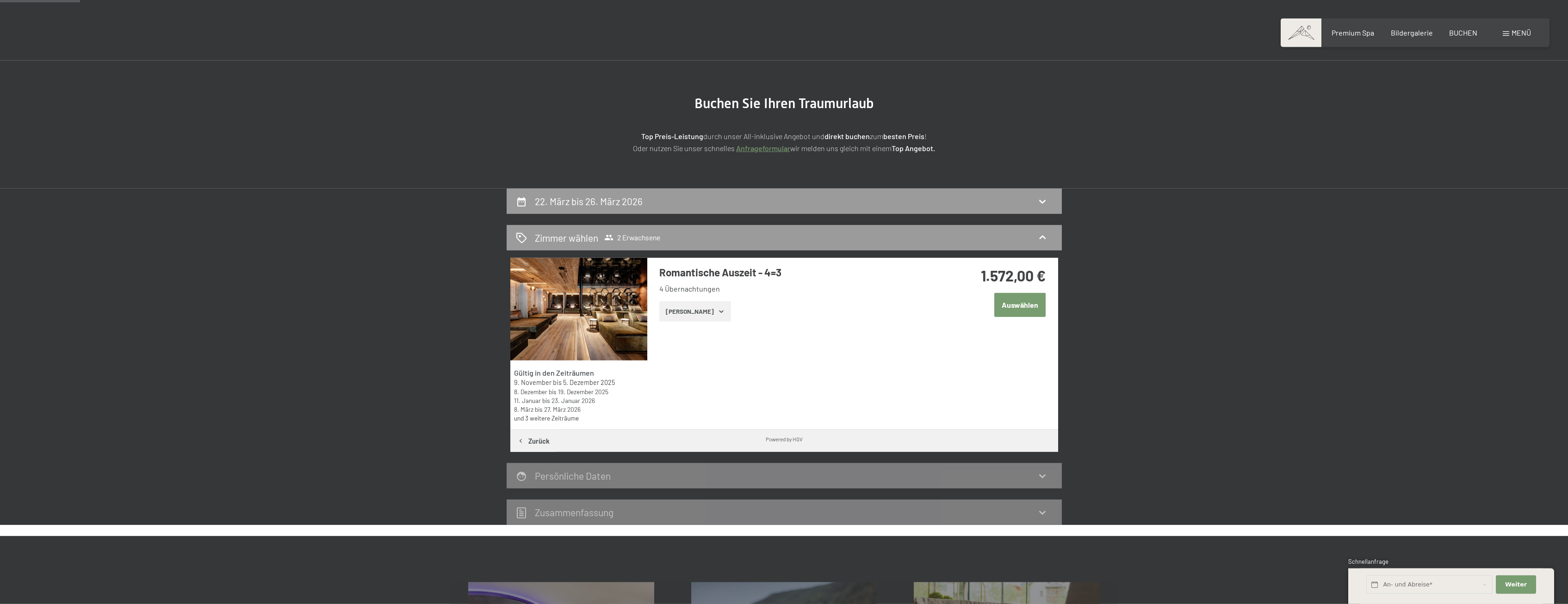
click at [1306, 37] on span at bounding box center [1301, 32] width 41 height 29
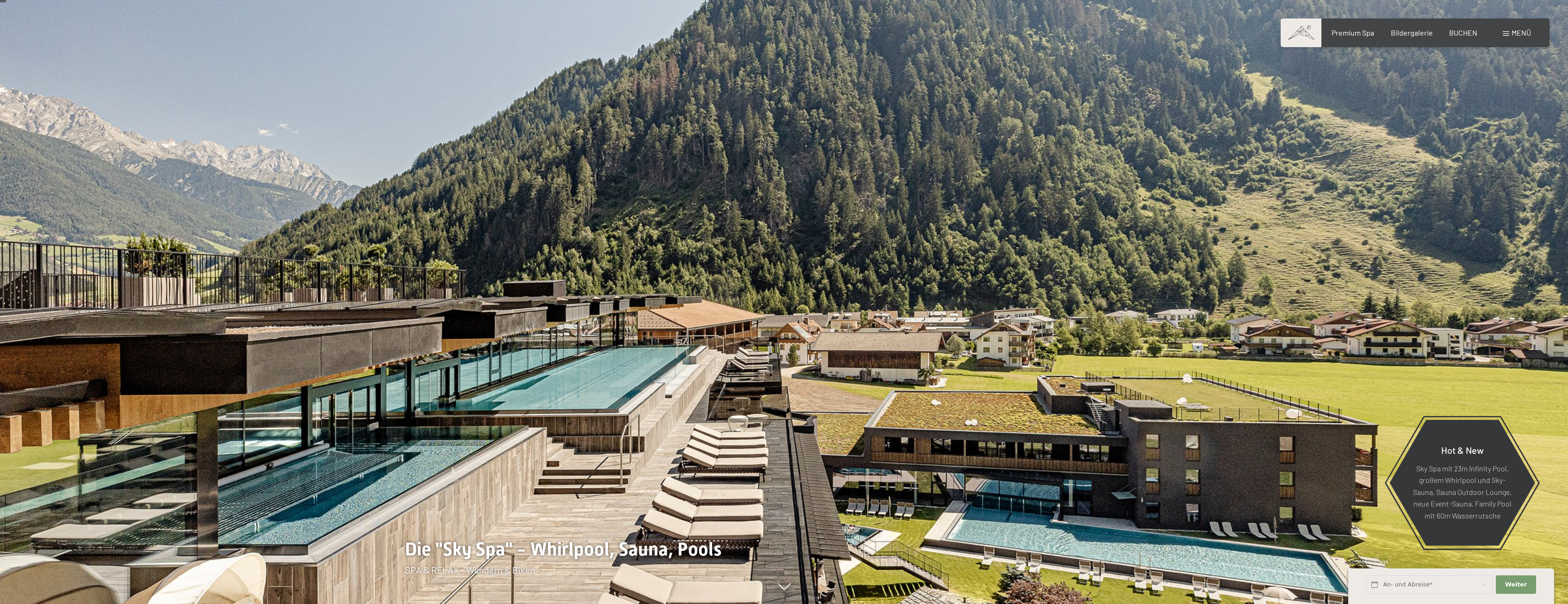
scroll to position [189, 0]
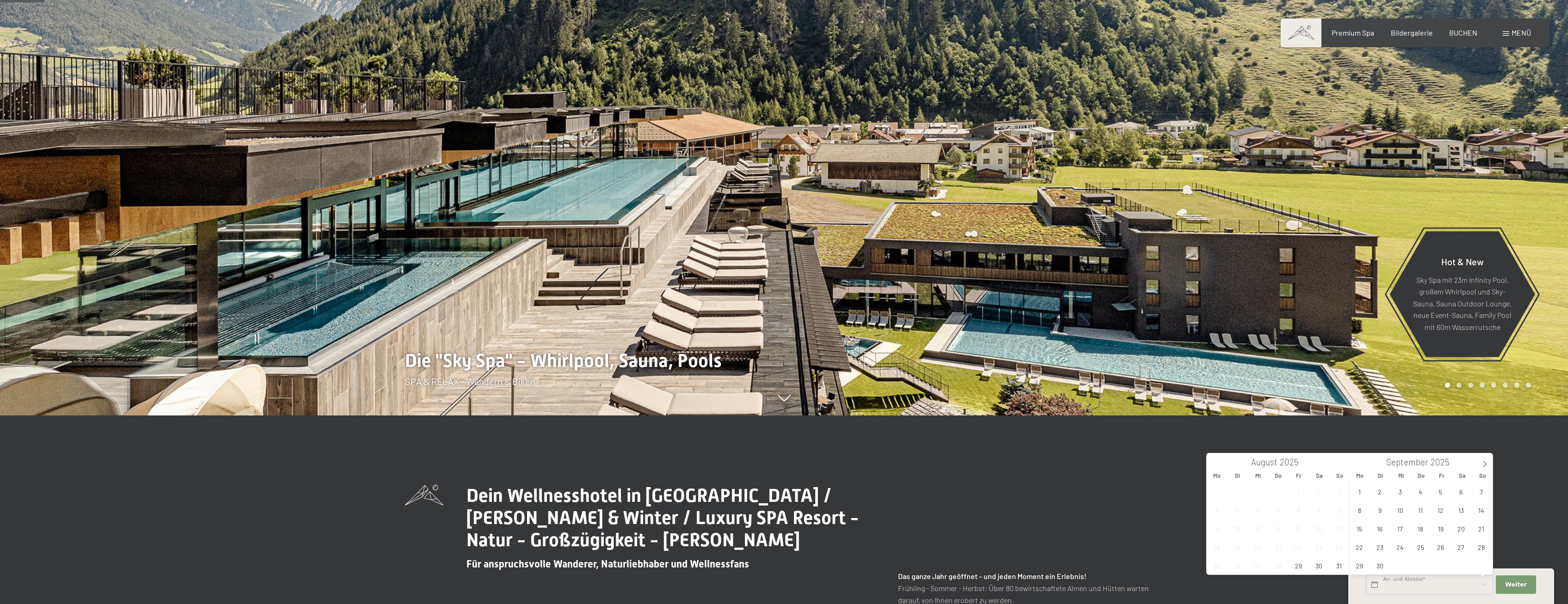
click at [1425, 580] on input "text" at bounding box center [1430, 585] width 127 height 19
click at [1460, 31] on span "BUCHEN" at bounding box center [1463, 31] width 28 height 9
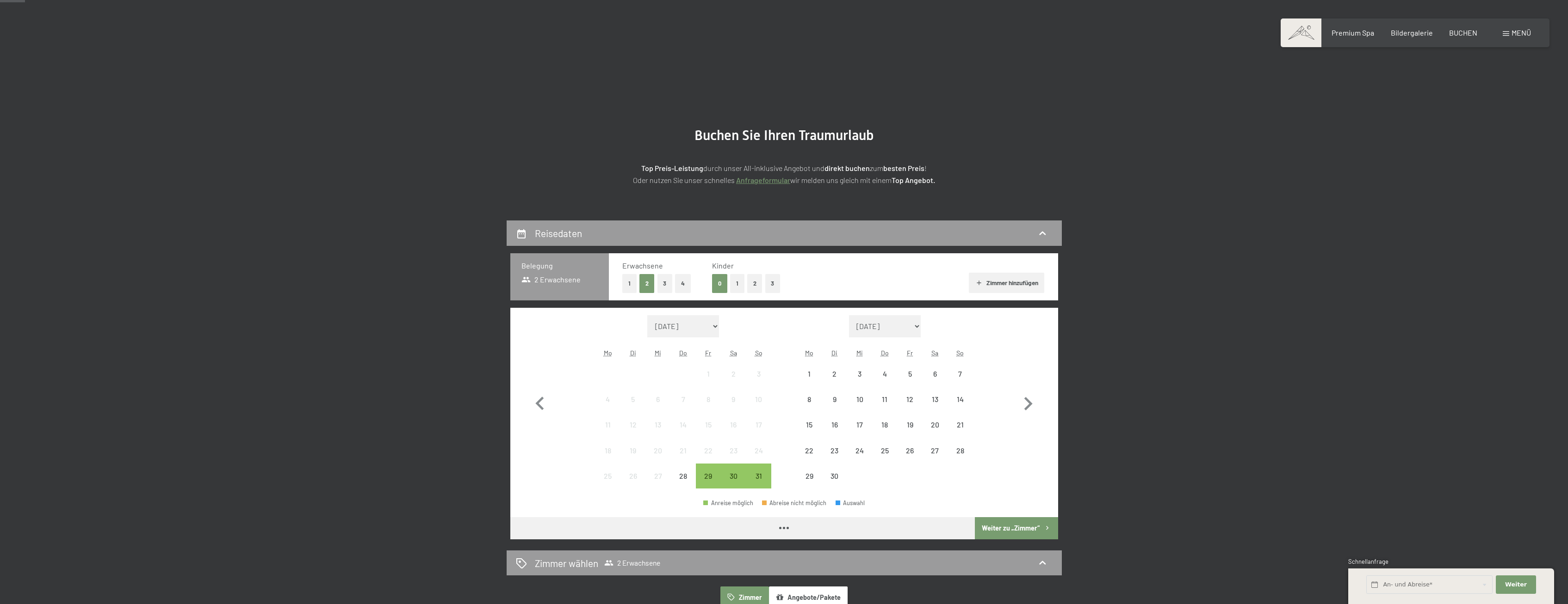
scroll to position [47, 0]
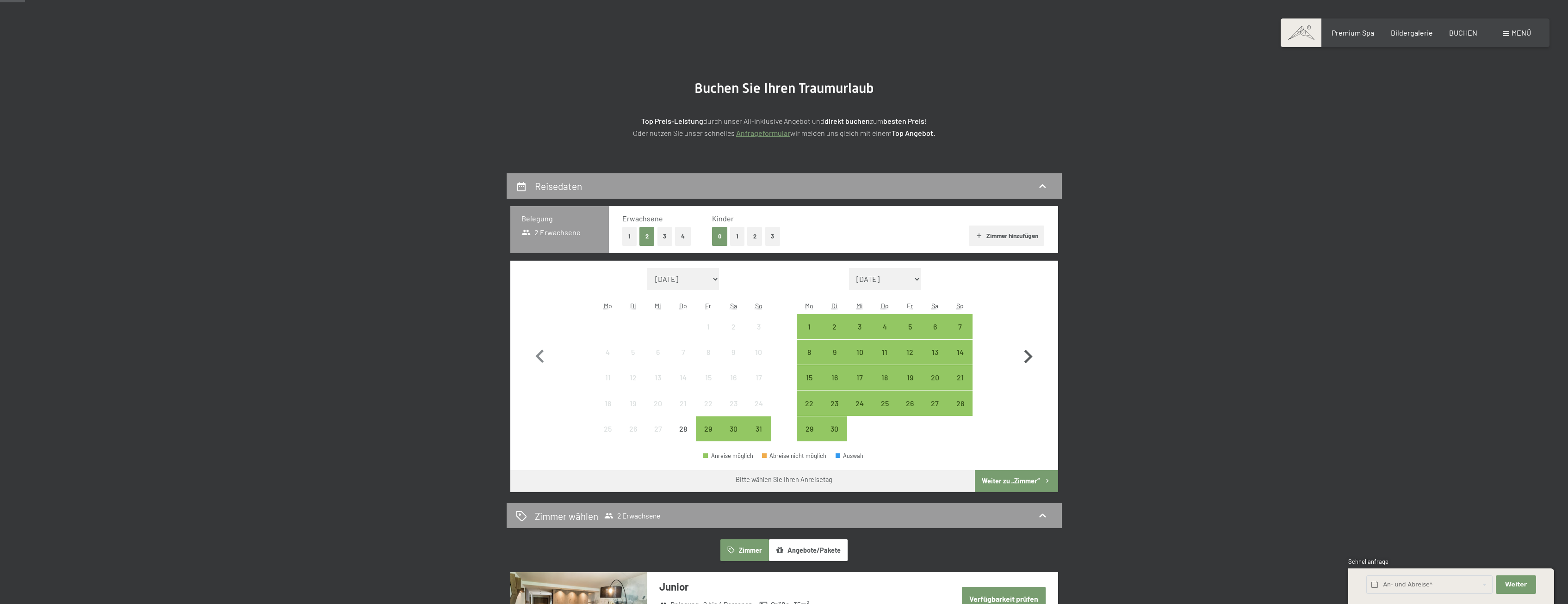
click at [1031, 352] on icon "button" at bounding box center [1028, 357] width 27 height 27
select select "[DATE]"
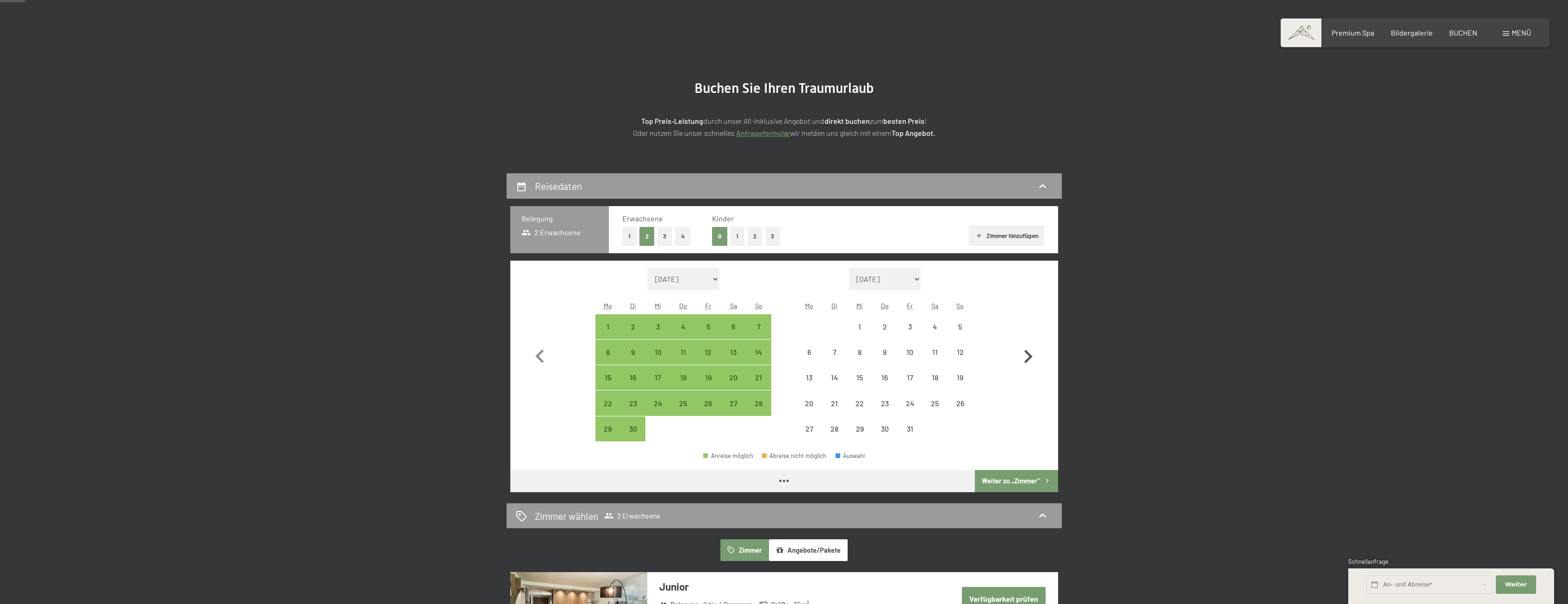
click at [1031, 352] on icon "button" at bounding box center [1028, 357] width 27 height 27
select select "[DATE]"
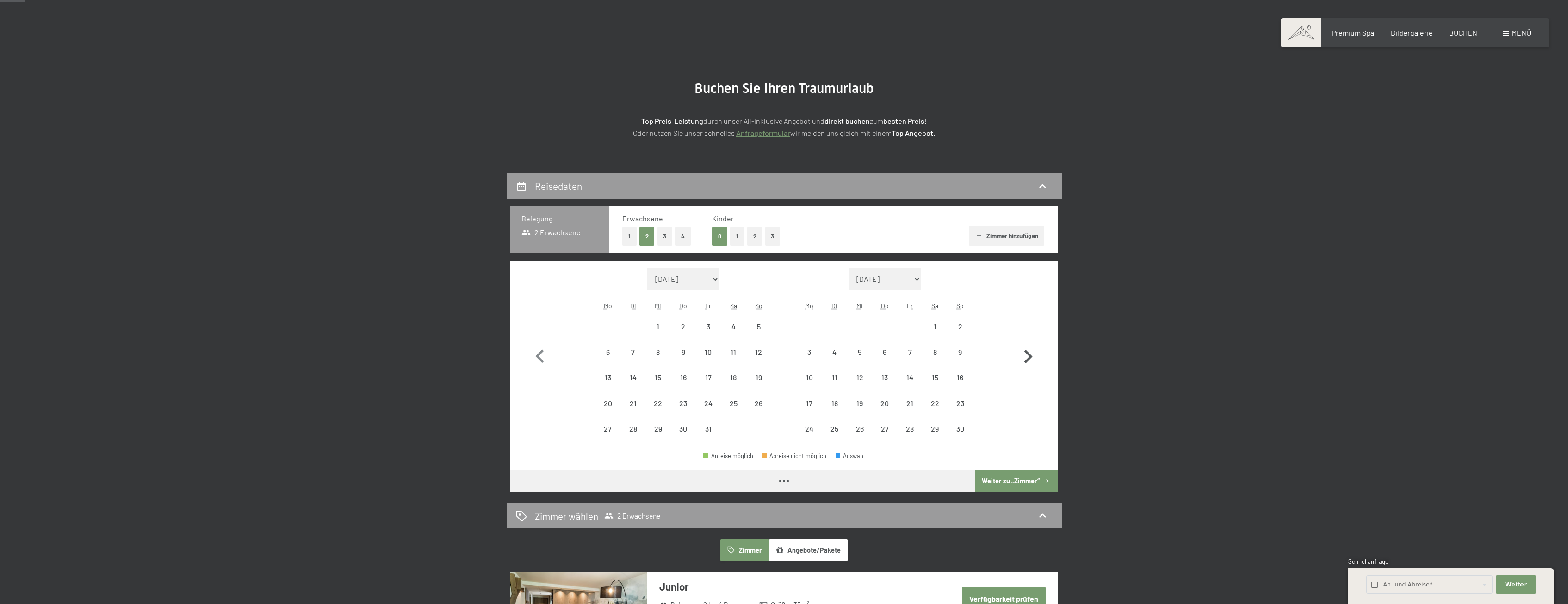
click at [1031, 352] on icon "button" at bounding box center [1028, 357] width 27 height 27
select select "[DATE]"
click at [1031, 352] on icon "button" at bounding box center [1028, 357] width 27 height 27
select select "[DATE]"
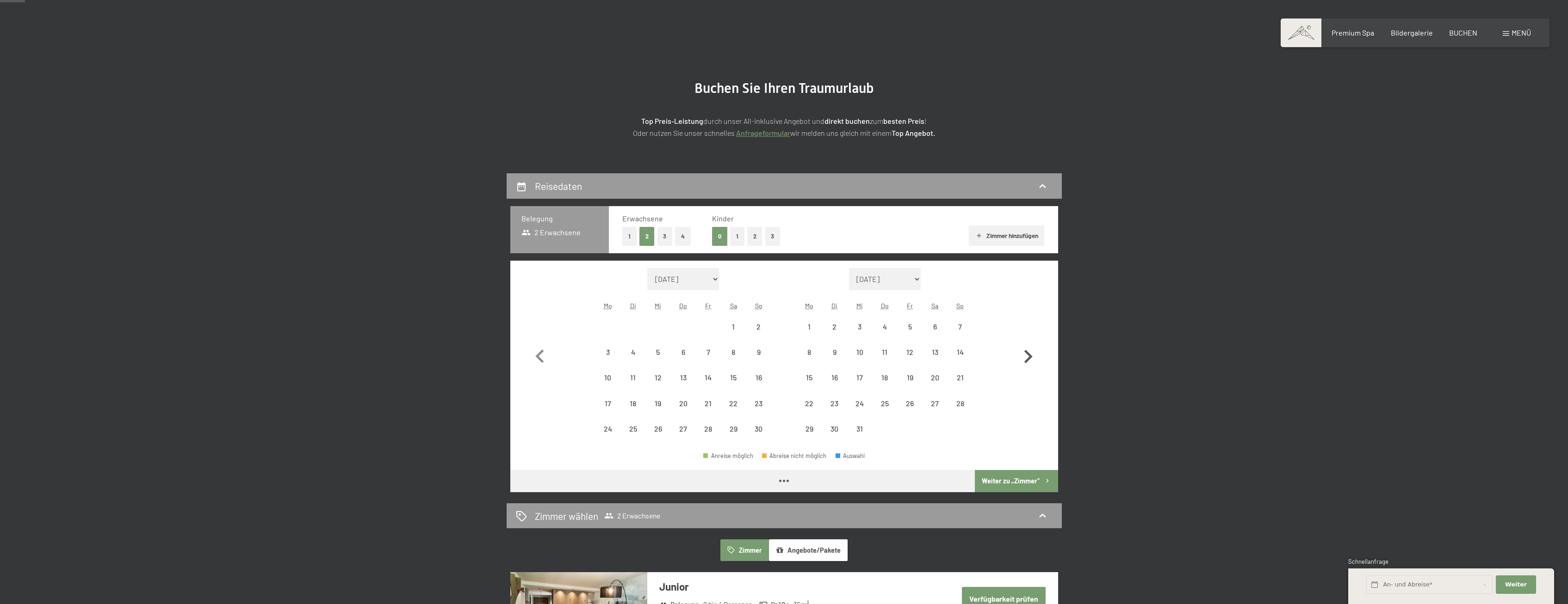
select select "[DATE]"
click at [1031, 352] on icon "button" at bounding box center [1028, 357] width 27 height 27
select select "[DATE]"
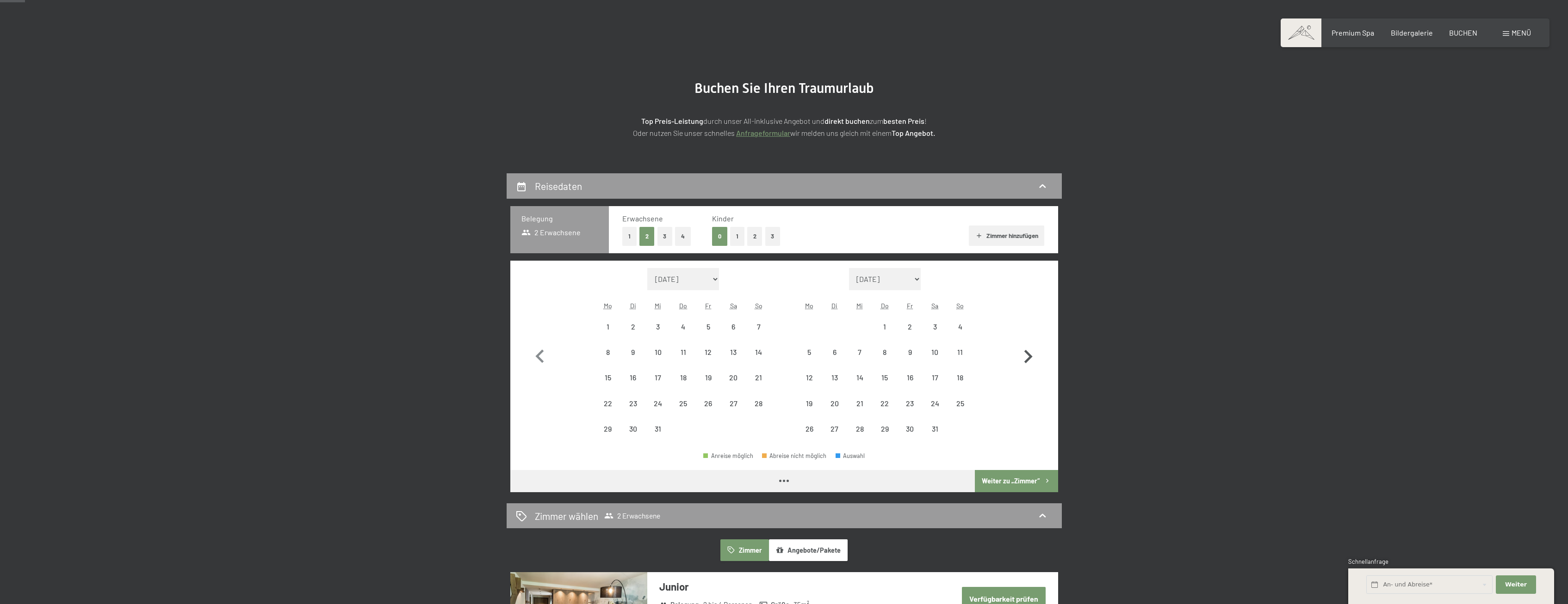
select select "[DATE]"
click at [1031, 352] on icon "button" at bounding box center [1028, 357] width 27 height 27
select select "[DATE]"
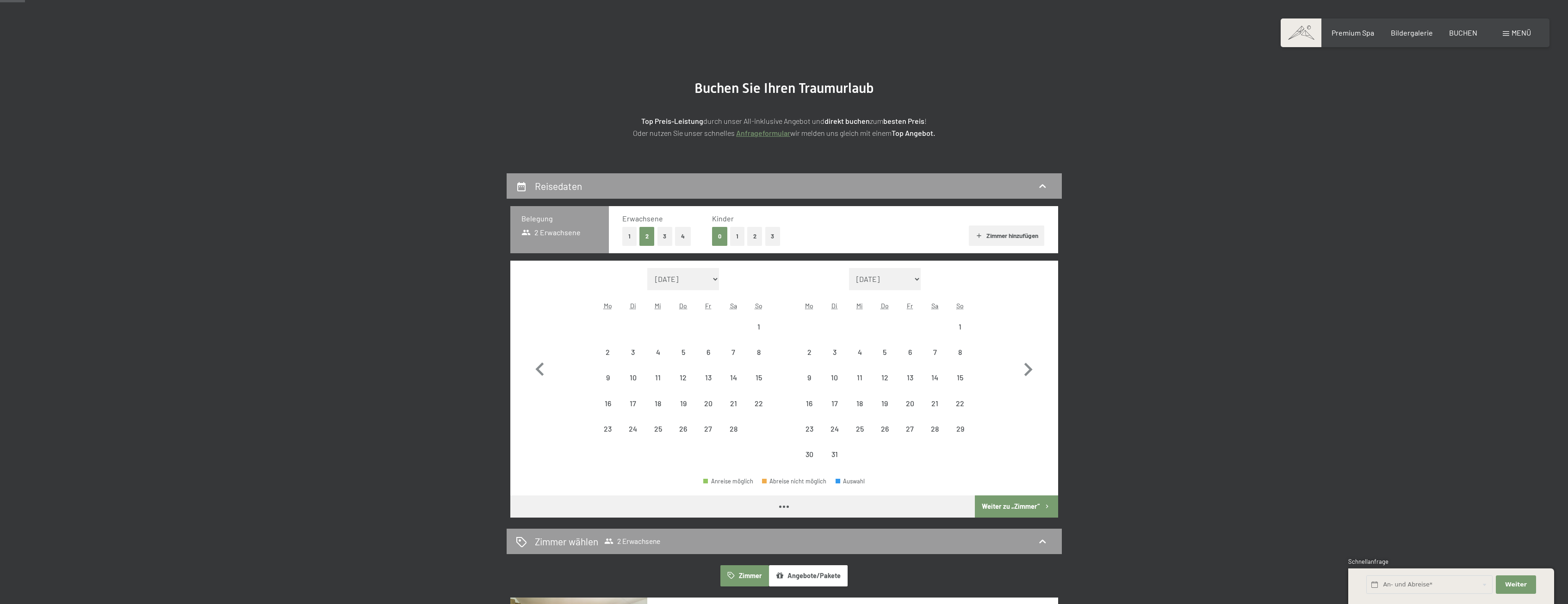
select select "[DATE]"
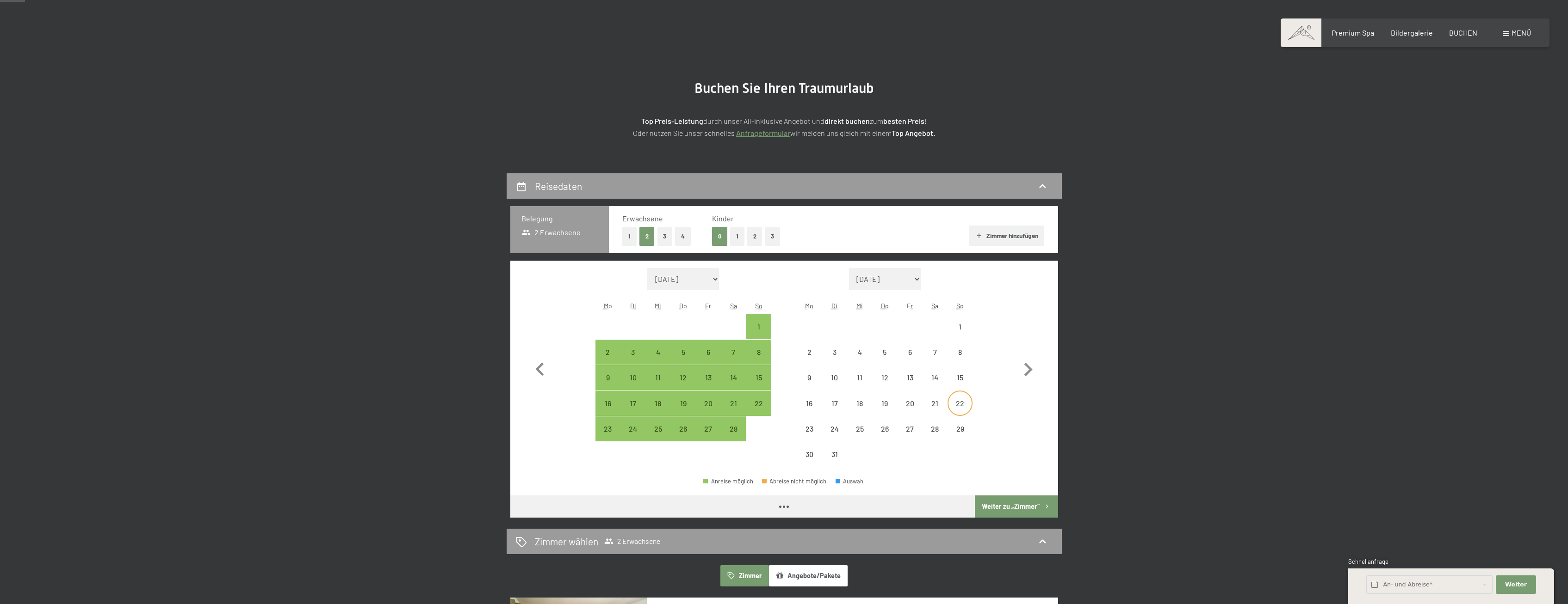
click at [955, 398] on div "22" at bounding box center [960, 403] width 23 height 23
select select "[DATE]"
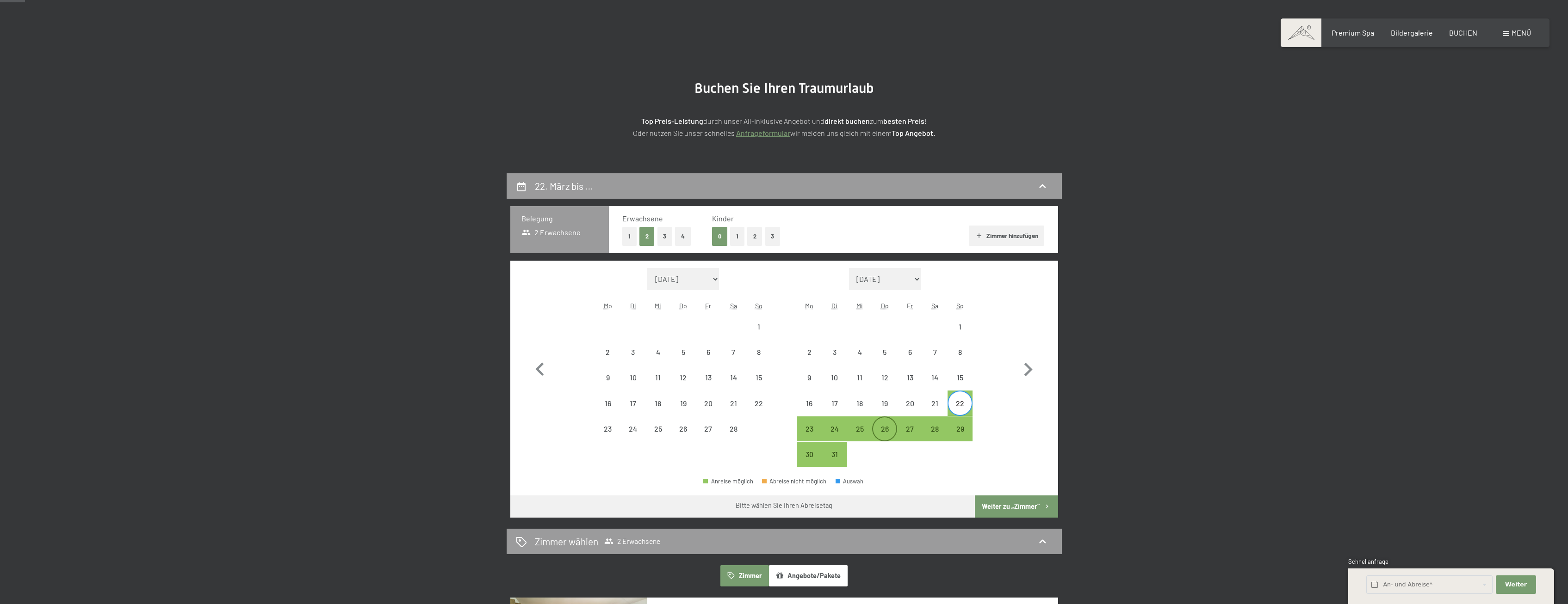
click at [891, 426] on div "26" at bounding box center [884, 437] width 23 height 23
select select "[DATE]"
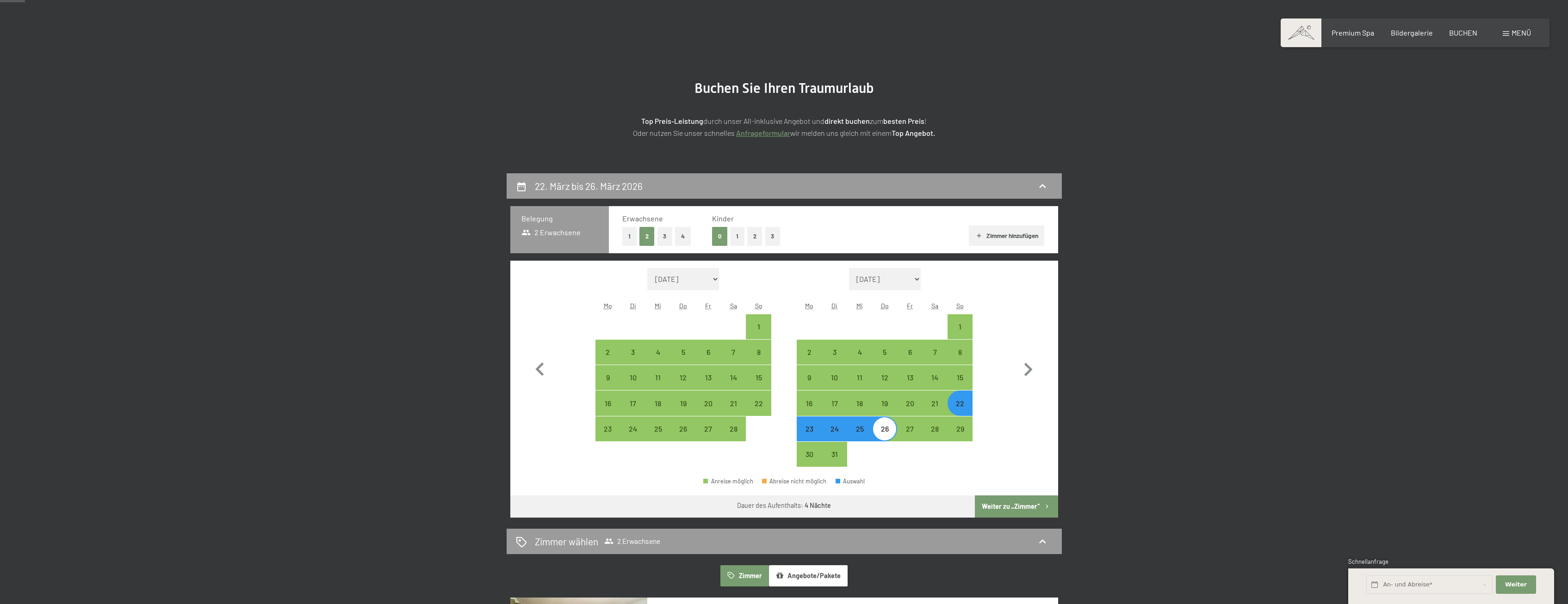
click at [1008, 504] on button "Weiter zu „Zimmer“" at bounding box center [1017, 507] width 83 height 22
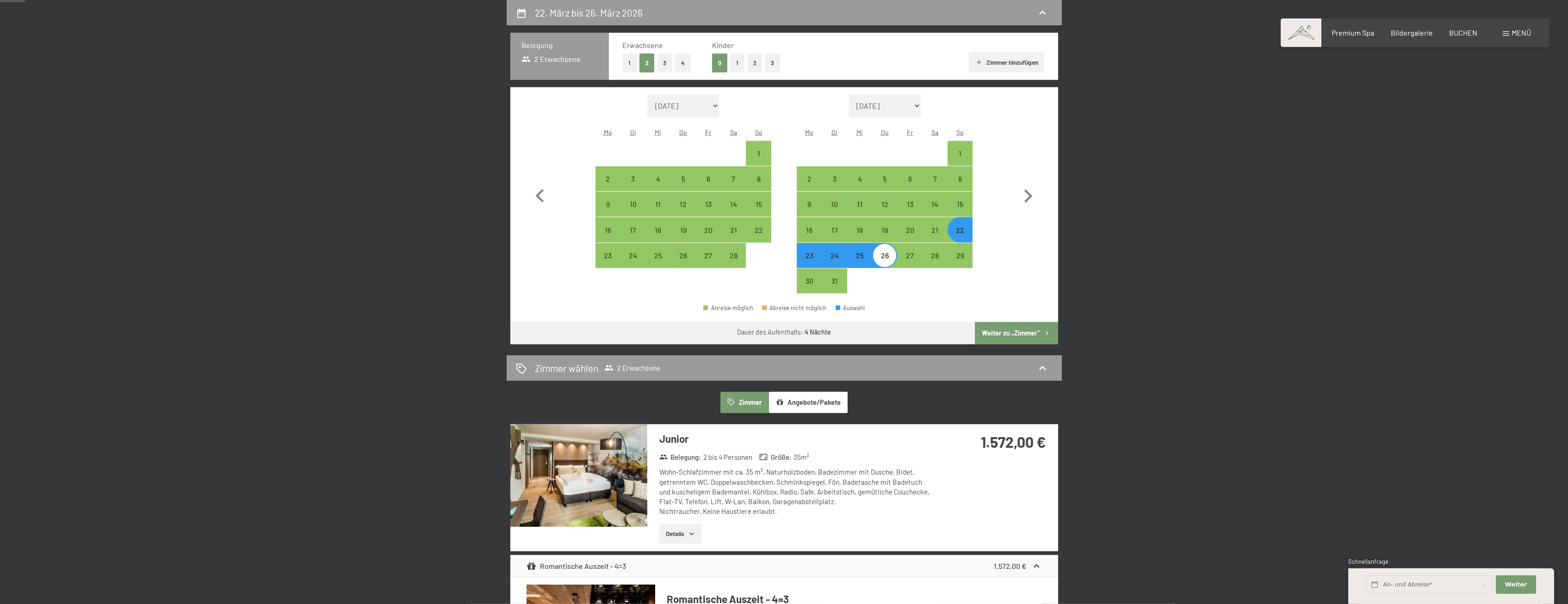
select select "[DATE]"
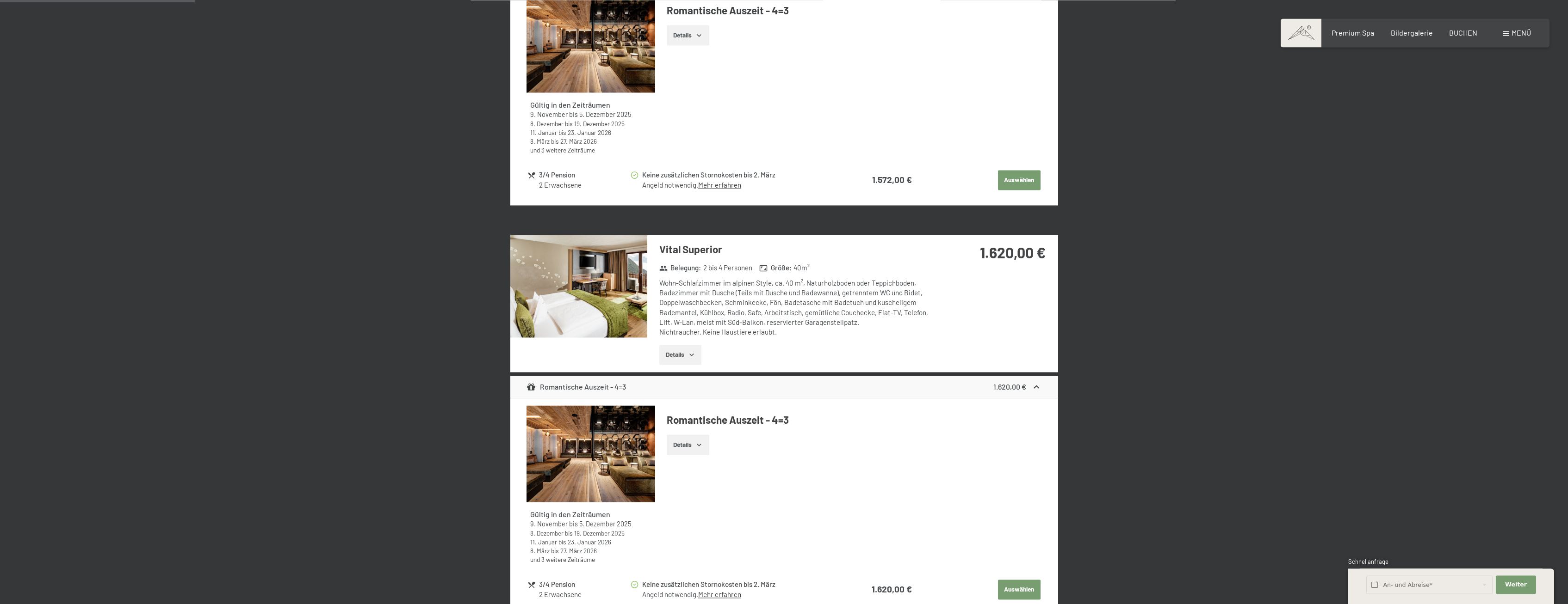
scroll to position [550, 0]
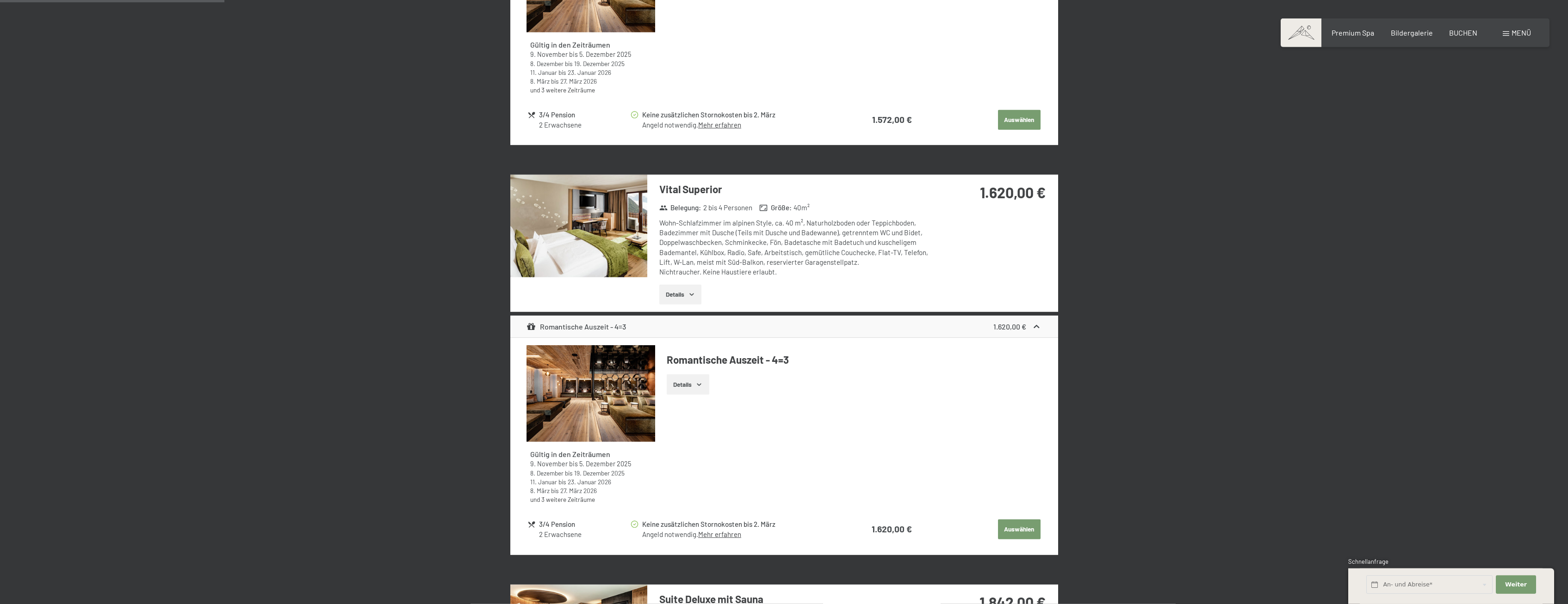
click at [1029, 330] on div "1.620,00 €" at bounding box center [1017, 327] width 48 height 11
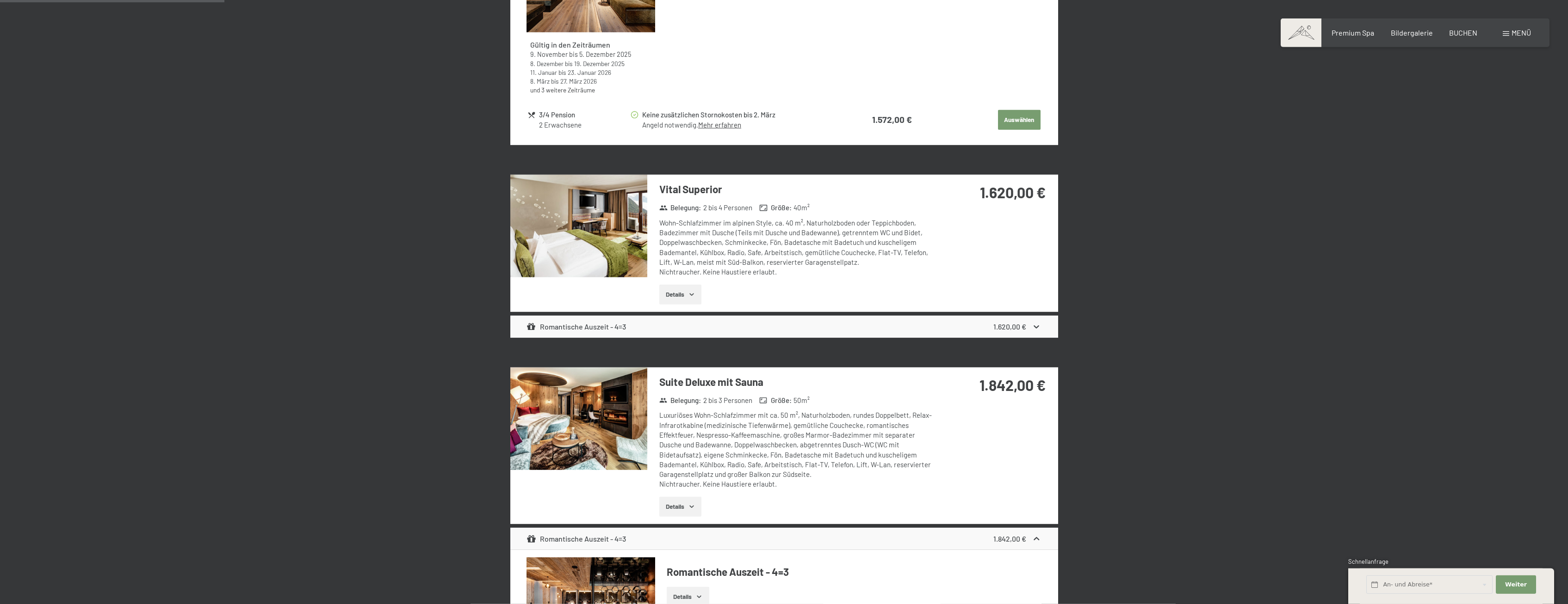
click at [1029, 330] on div "1.620,00 €" at bounding box center [1017, 327] width 48 height 11
